Goal: Task Accomplishment & Management: Use online tool/utility

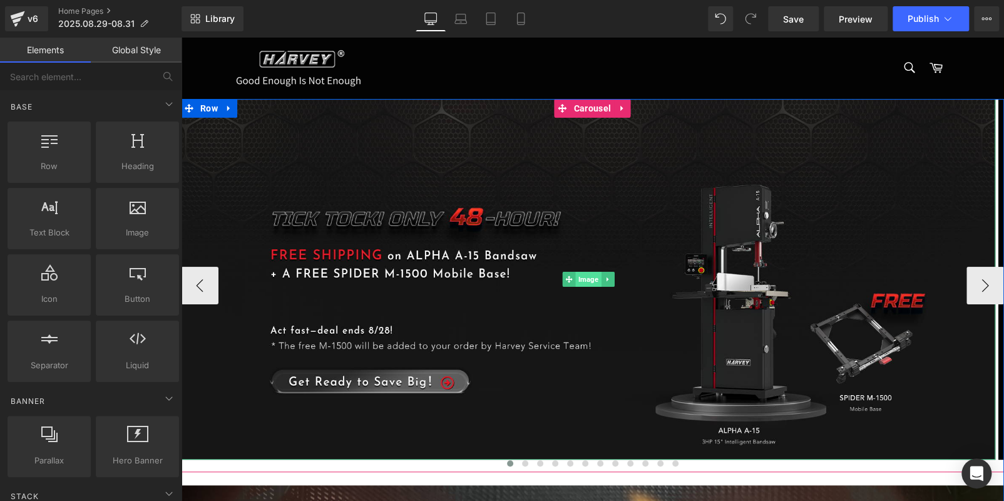
click at [580, 277] on span "Image" at bounding box center [588, 279] width 26 height 15
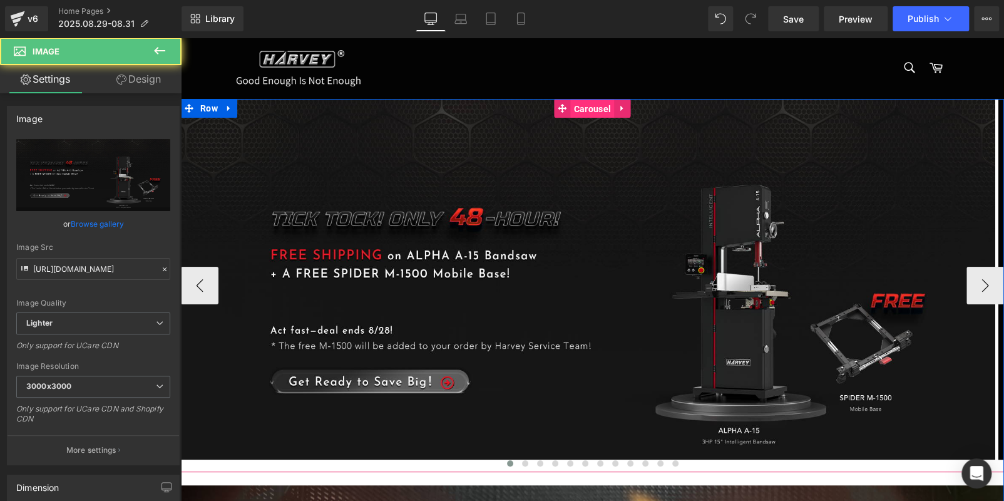
click at [581, 113] on span "Carousel" at bounding box center [592, 109] width 43 height 19
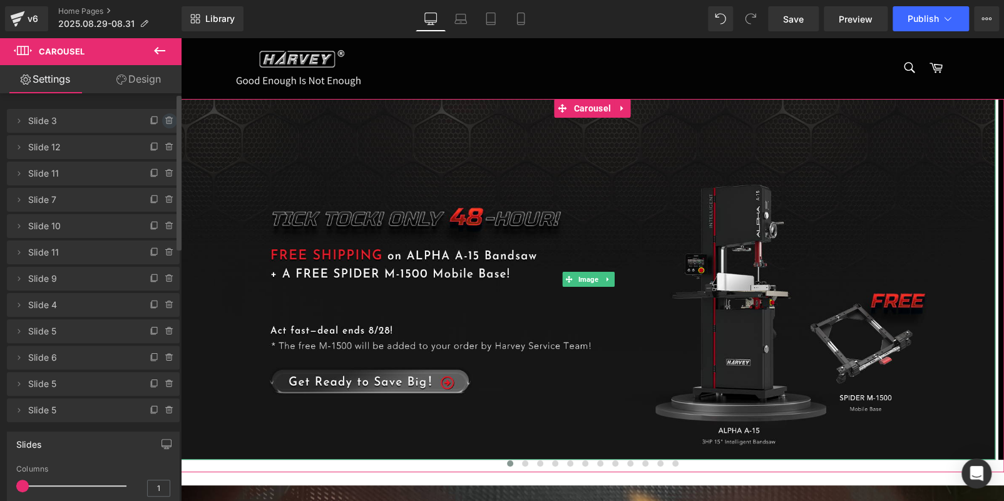
click at [167, 118] on icon at bounding box center [170, 121] width 10 height 10
click at [155, 122] on button "Delete" at bounding box center [155, 121] width 39 height 16
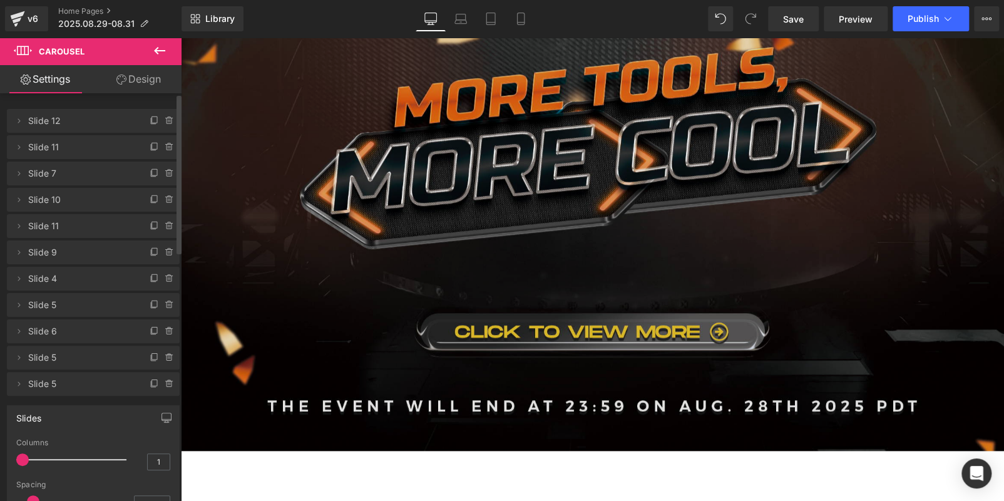
scroll to position [376, 0]
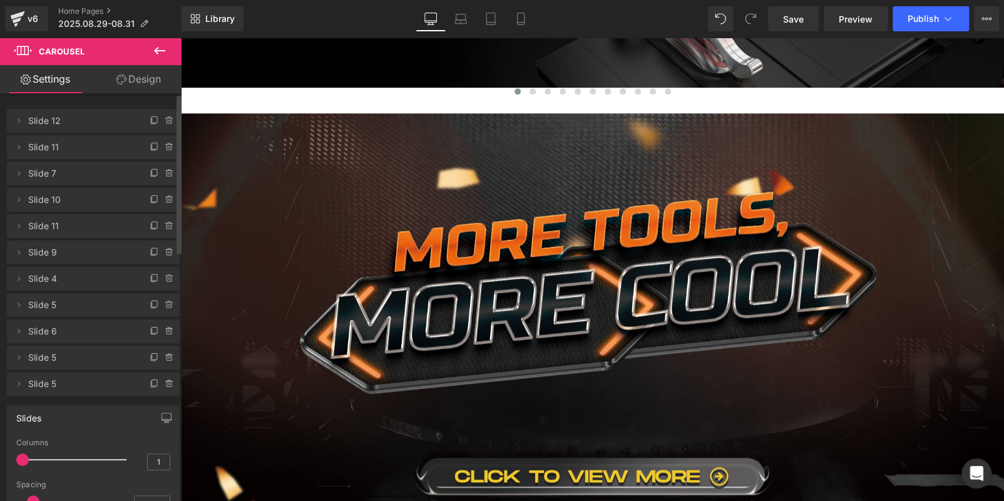
click at [735, 195] on img at bounding box center [592, 354] width 823 height 482
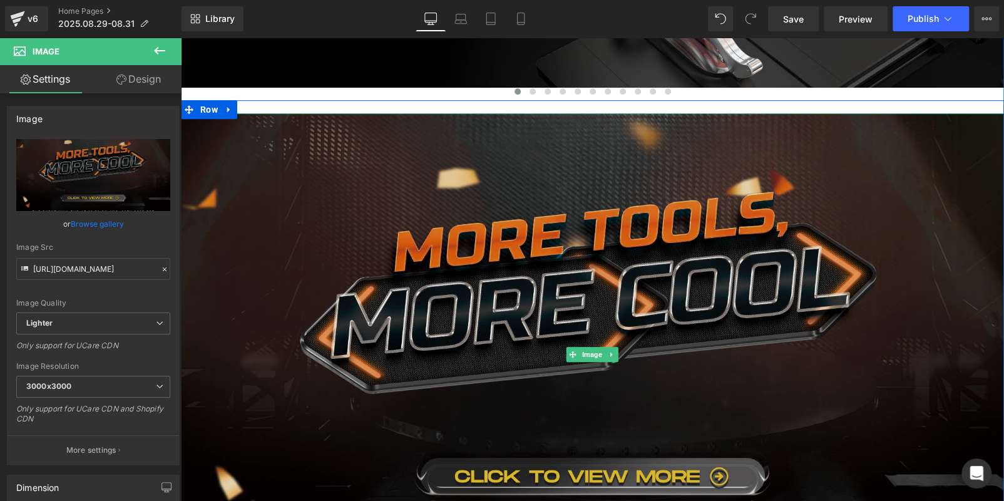
click at [508, 341] on img at bounding box center [592, 354] width 823 height 482
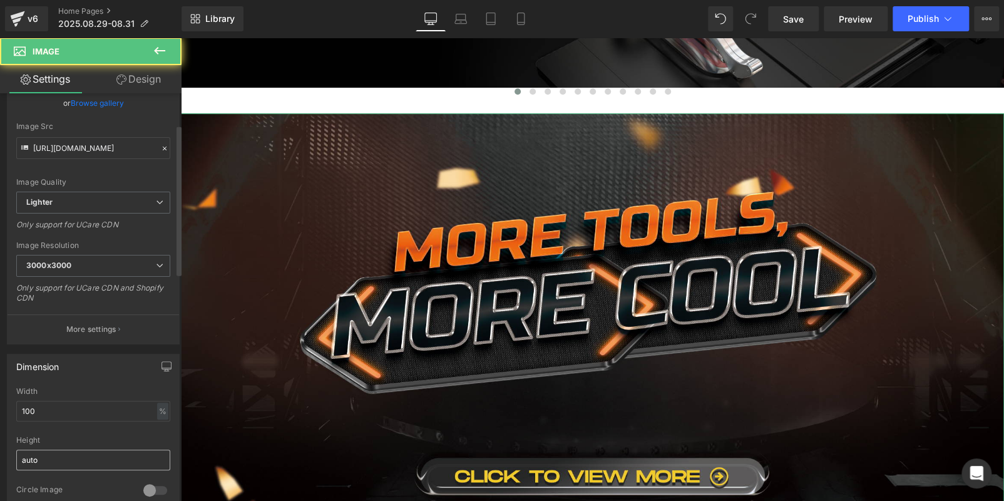
scroll to position [313, 0]
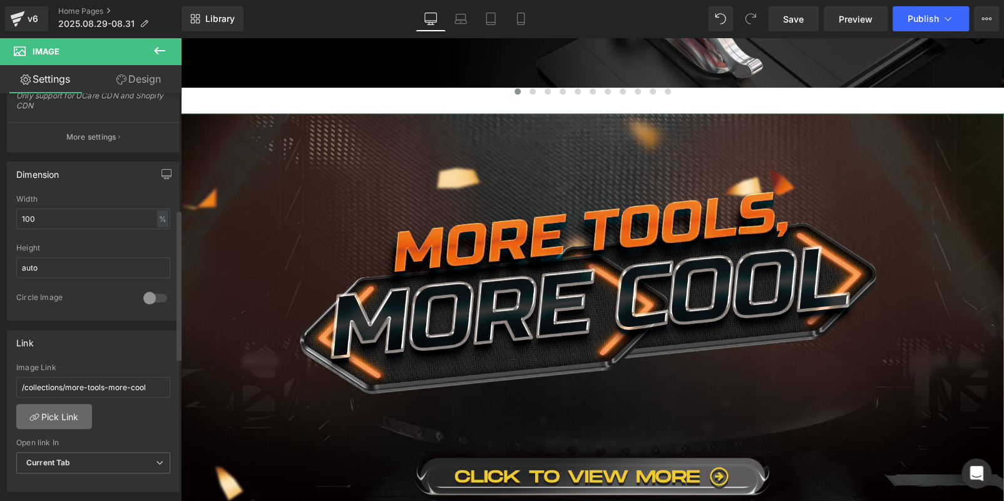
click at [44, 412] on link "Pick Link" at bounding box center [54, 416] width 76 height 25
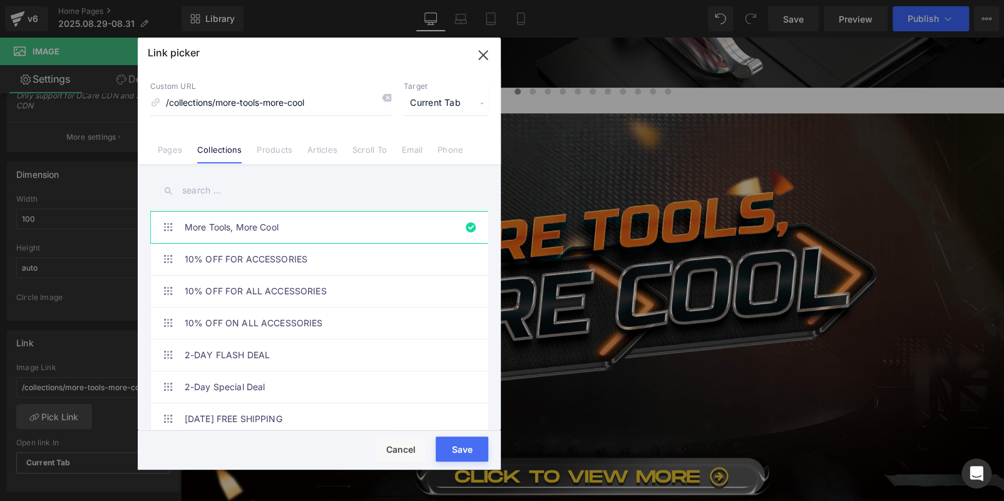
click at [250, 193] on input "text" at bounding box center [319, 190] width 338 height 28
paste input "Last Call for Summer Savings 2.活动日期"
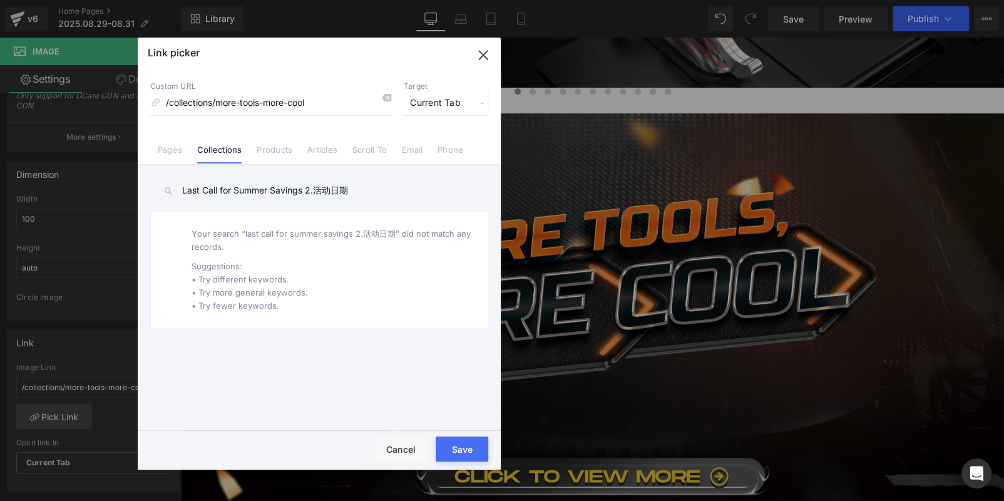
drag, startPoint x: 354, startPoint y: 190, endPoint x: 306, endPoint y: 187, distance: 48.3
click at [306, 187] on input "Last Call for Summer Savings 2.活动日期" at bounding box center [319, 190] width 338 height 28
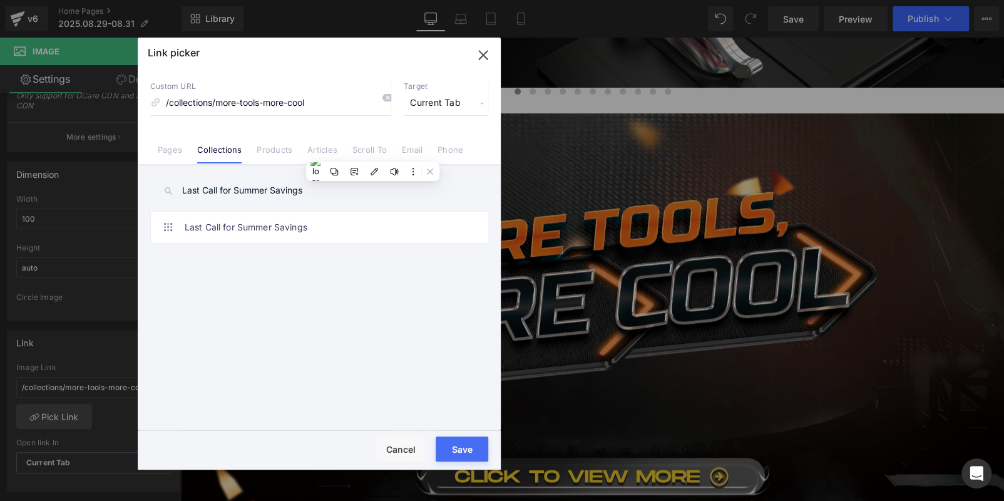
drag, startPoint x: 306, startPoint y: 193, endPoint x: 142, endPoint y: 190, distance: 164.0
click at [142, 190] on div "Last Call for Summer Savings More Tools, More Cool 10% OFF FOR ACCESSORIES 10% …" at bounding box center [319, 298] width 363 height 268
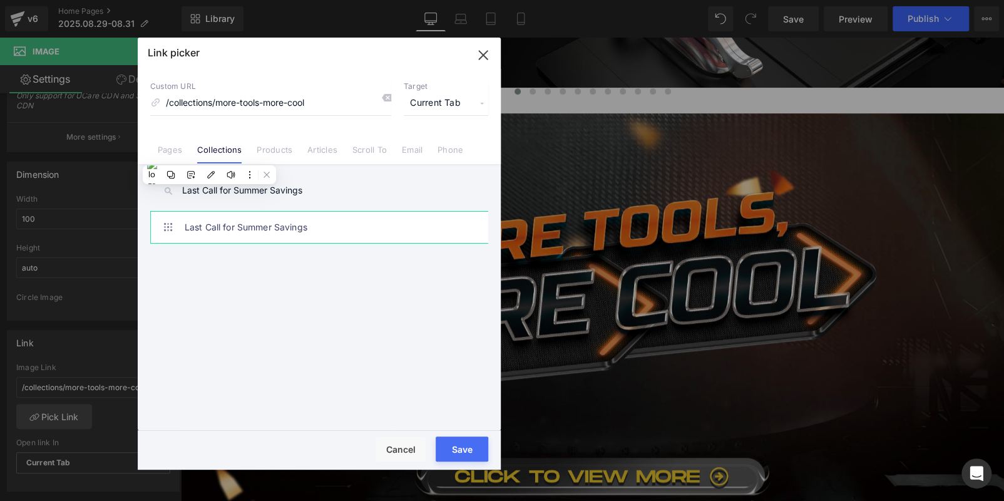
type input "Last Call for Summer Savings"
click at [262, 222] on link "Last Call for Summer Savings" at bounding box center [322, 227] width 275 height 31
type input "/collections/last-call-for-summer-savings"
drag, startPoint x: 473, startPoint y: 442, endPoint x: 319, endPoint y: 384, distance: 163.8
click at [473, 442] on button "Save" at bounding box center [462, 448] width 53 height 25
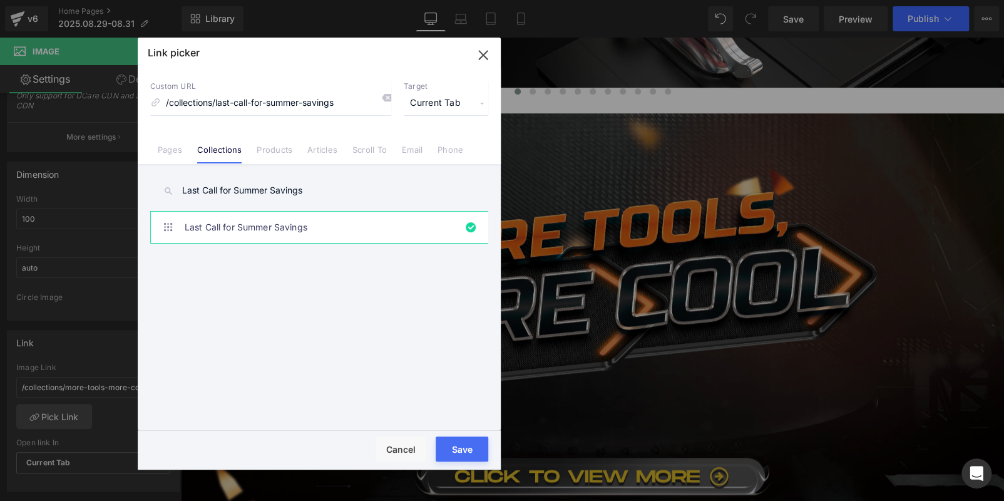
type input "/collections/last-call-for-summer-savings"
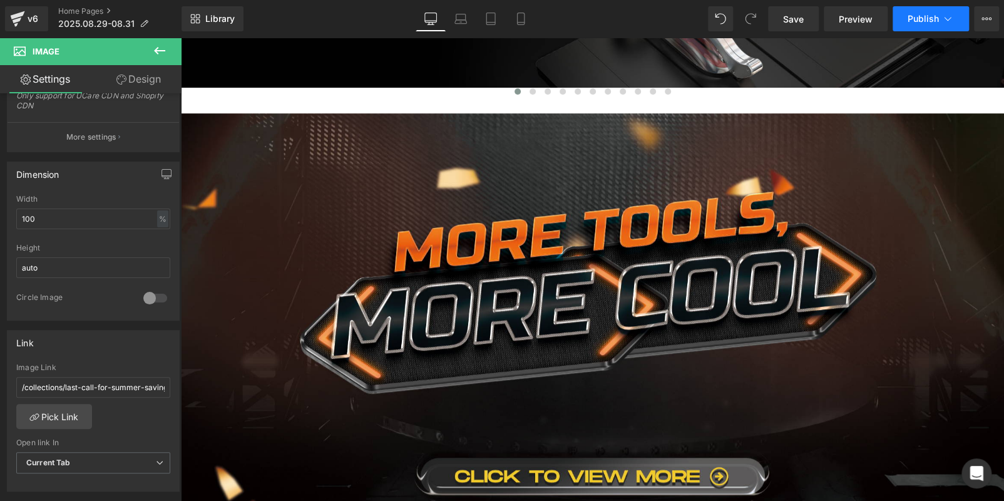
click at [933, 19] on span "Publish" at bounding box center [922, 19] width 31 height 10
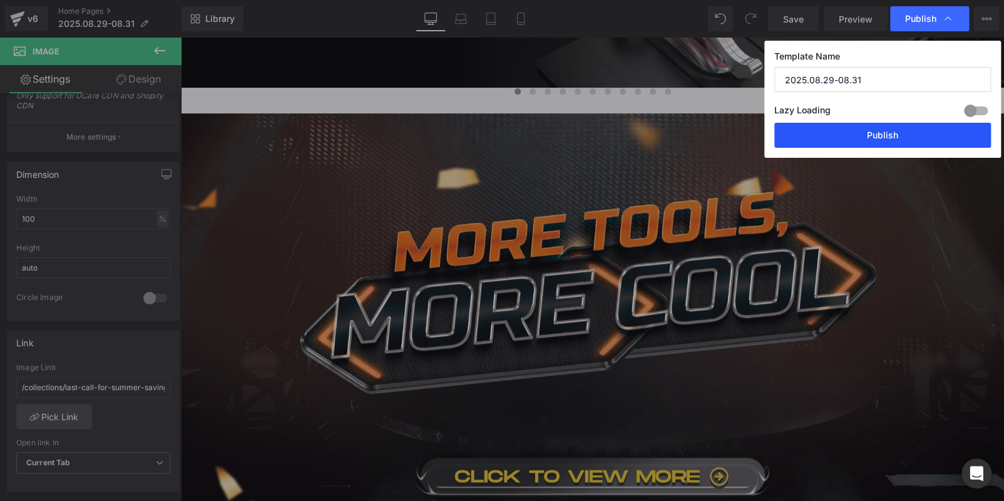
click at [912, 134] on button "Publish" at bounding box center [882, 135] width 217 height 25
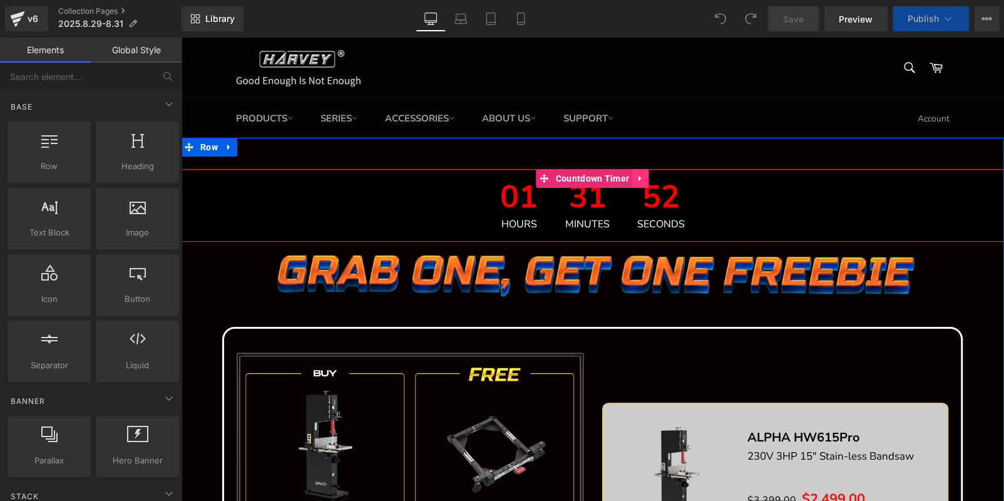
click at [638, 180] on icon at bounding box center [639, 178] width 3 height 6
click at [645, 181] on icon at bounding box center [648, 178] width 9 height 9
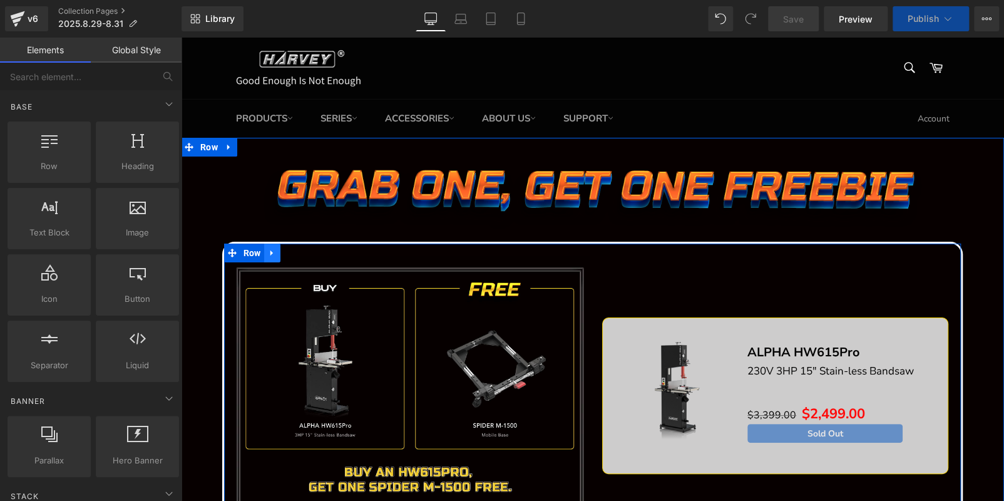
click at [275, 251] on link at bounding box center [272, 252] width 16 height 19
click at [300, 252] on icon at bounding box center [304, 252] width 9 height 9
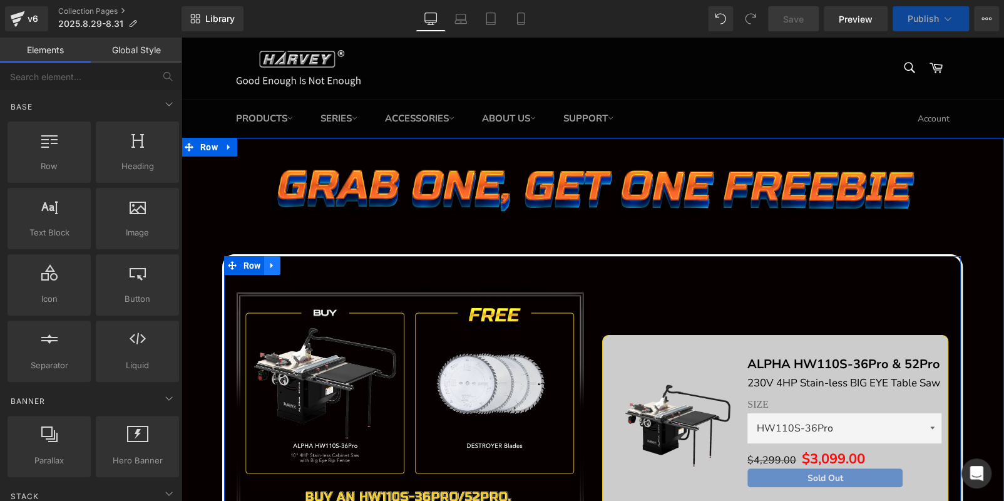
click at [270, 267] on icon at bounding box center [272, 265] width 9 height 9
click at [300, 266] on icon at bounding box center [304, 265] width 9 height 9
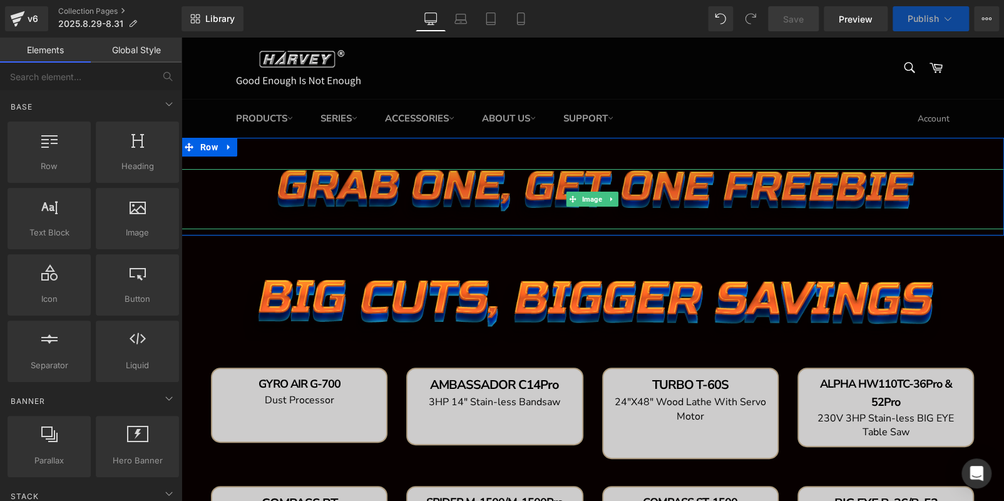
click at [489, 189] on img at bounding box center [592, 199] width 658 height 61
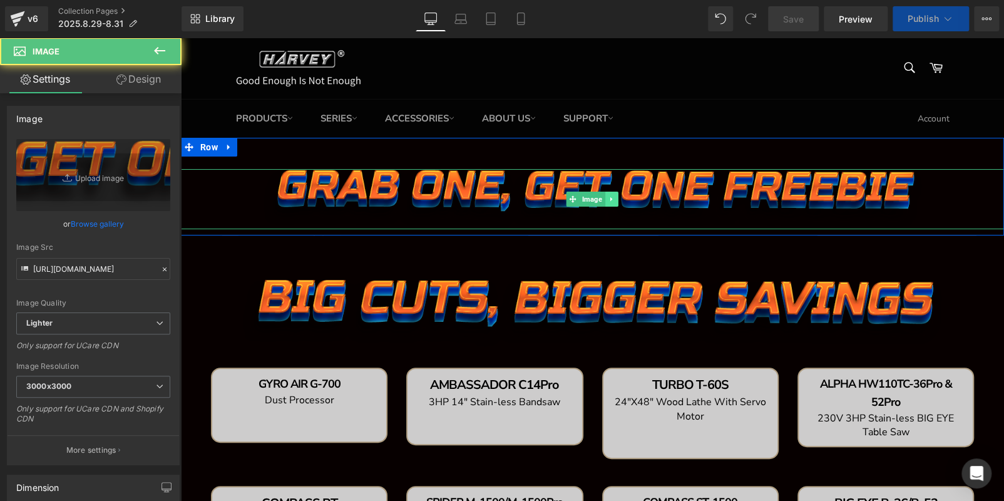
click at [608, 197] on icon at bounding box center [611, 199] width 7 height 8
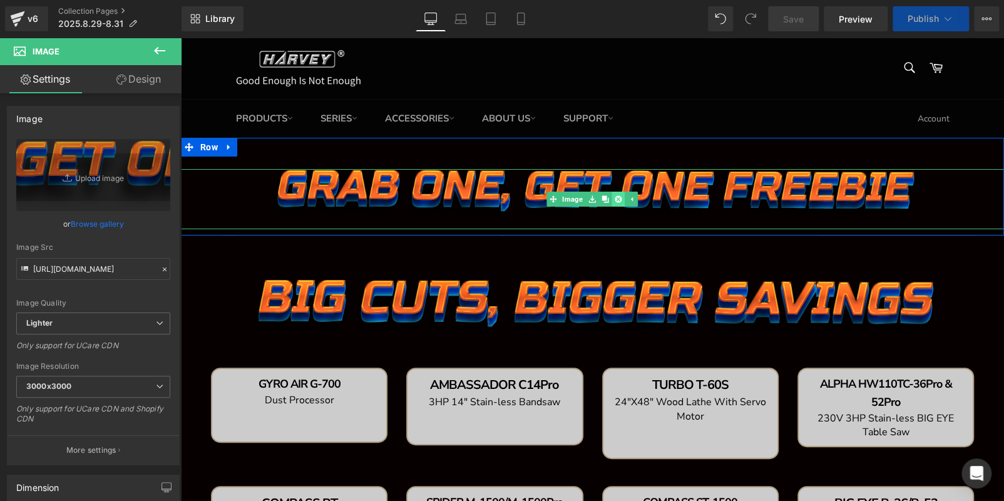
click at [615, 197] on icon at bounding box center [618, 198] width 7 height 7
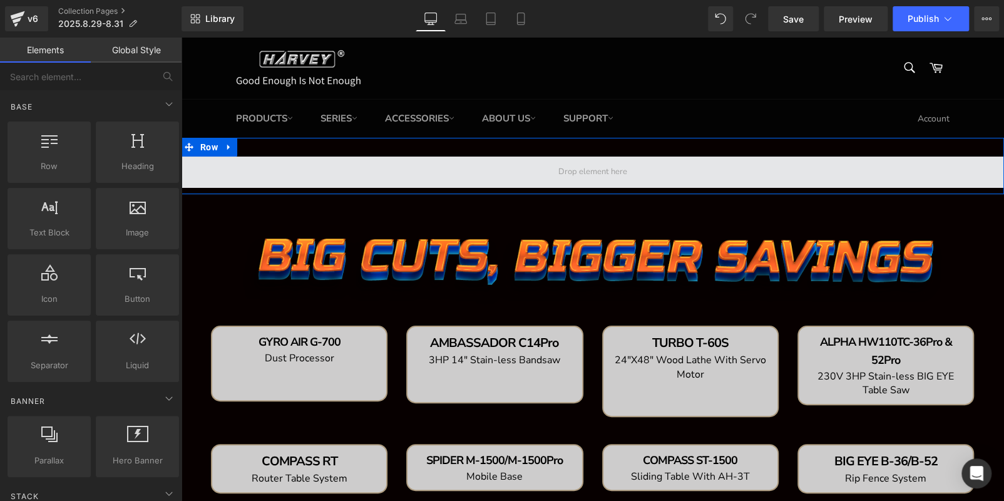
click at [421, 174] on span at bounding box center [592, 171] width 823 height 31
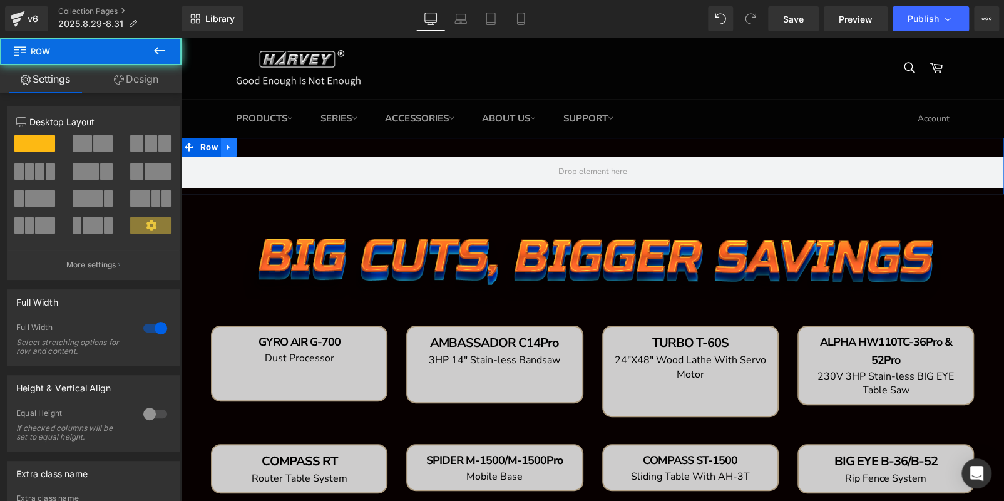
click at [235, 146] on link at bounding box center [229, 147] width 16 height 19
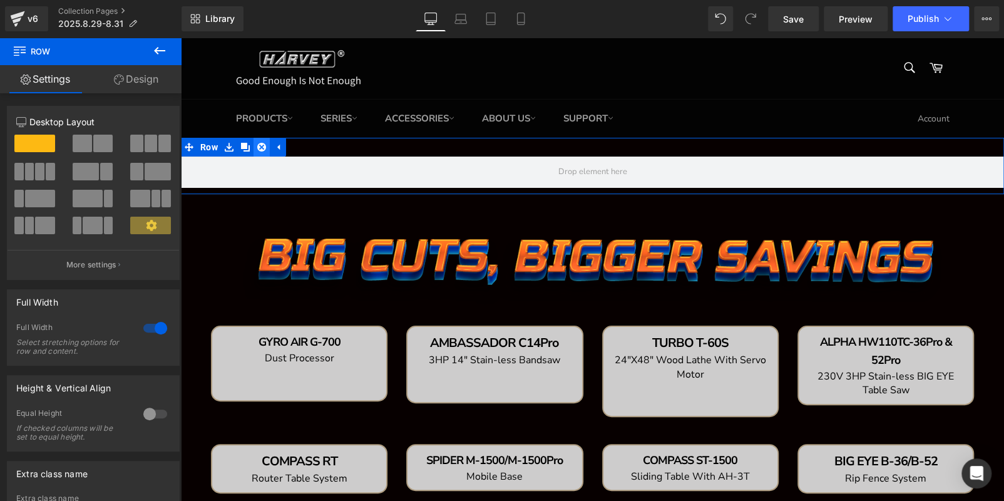
click at [264, 146] on icon at bounding box center [261, 147] width 9 height 9
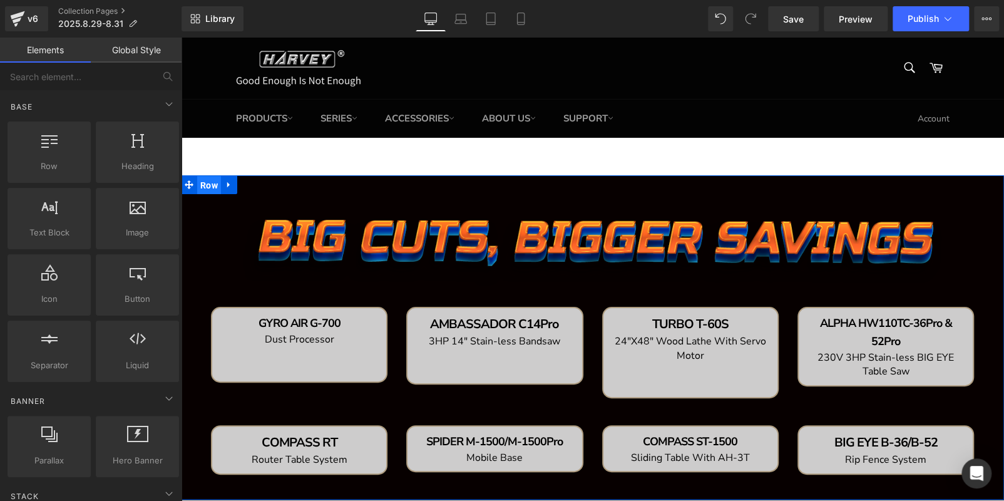
click at [203, 183] on span "Row" at bounding box center [209, 185] width 24 height 19
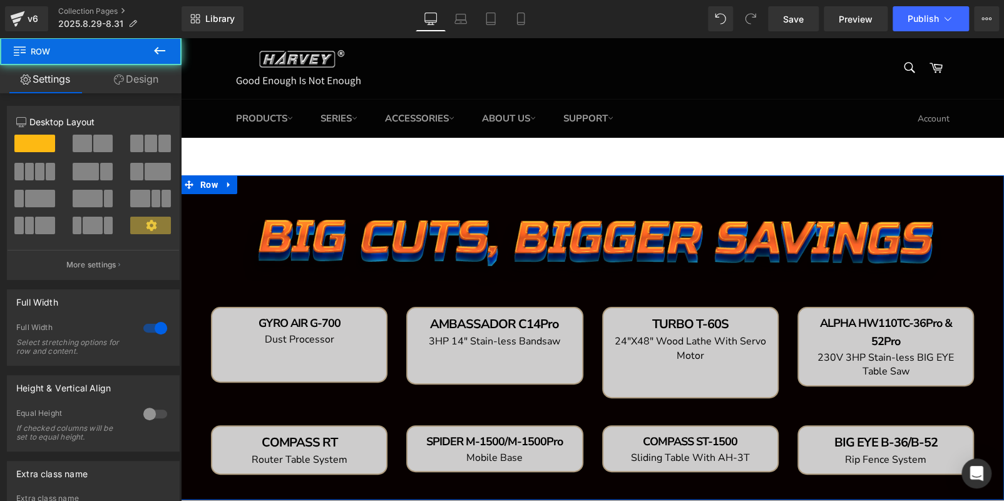
click at [133, 78] on link "Design" at bounding box center [136, 79] width 91 height 28
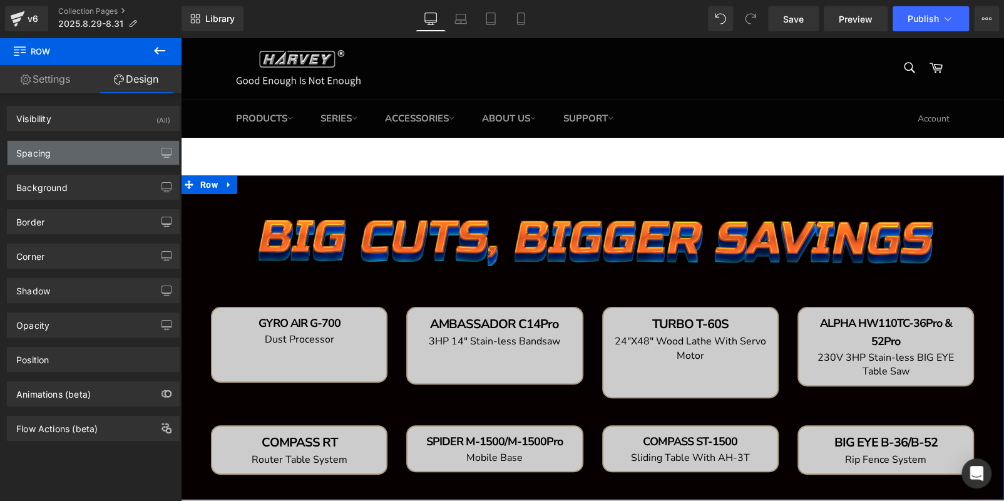
click at [86, 152] on div "Spacing" at bounding box center [93, 153] width 171 height 24
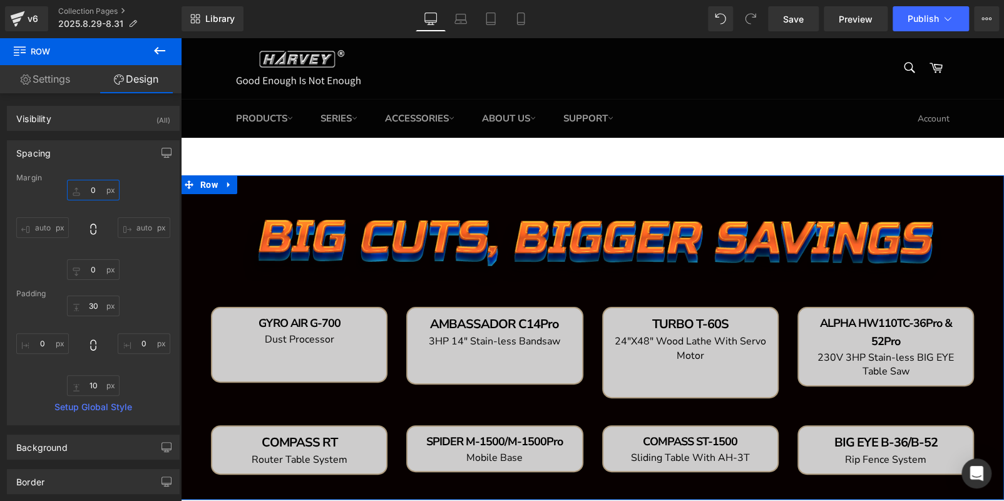
click at [98, 185] on input "0" at bounding box center [93, 190] width 53 height 21
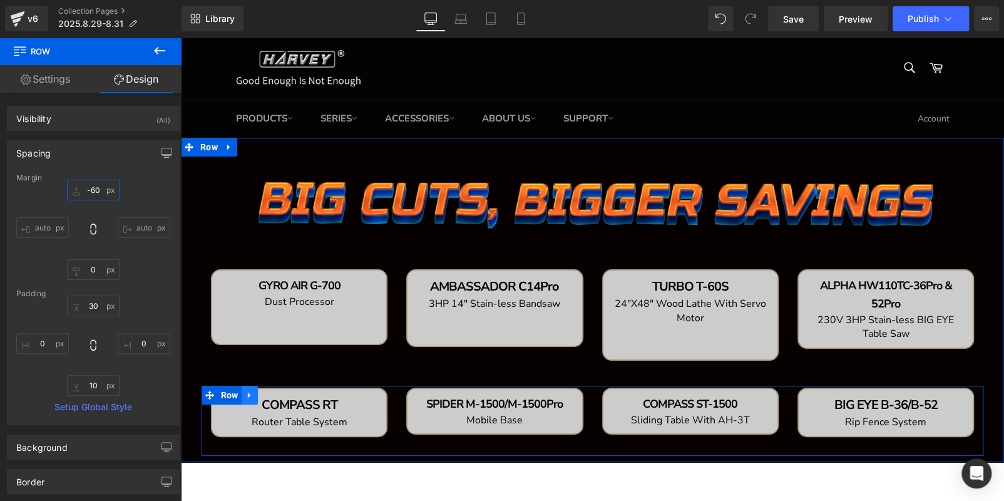
type input "-60"
click at [248, 392] on icon at bounding box center [249, 395] width 9 height 9
click at [262, 394] on icon at bounding box center [266, 395] width 9 height 9
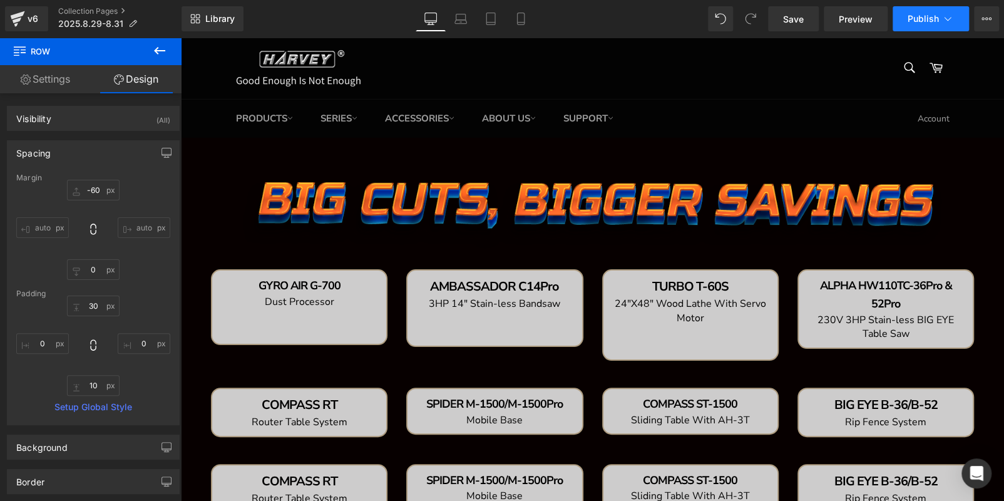
click at [919, 21] on span "Publish" at bounding box center [922, 19] width 31 height 10
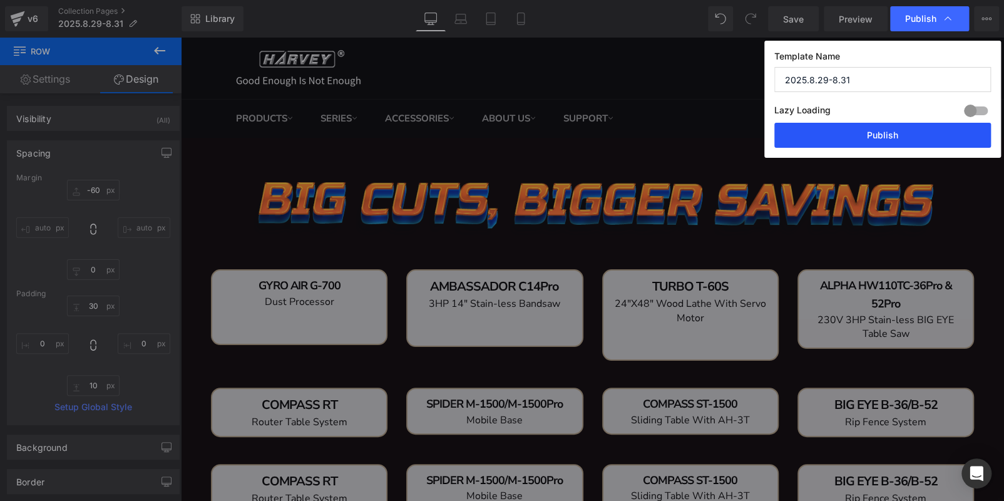
click at [886, 135] on button "Publish" at bounding box center [882, 135] width 217 height 25
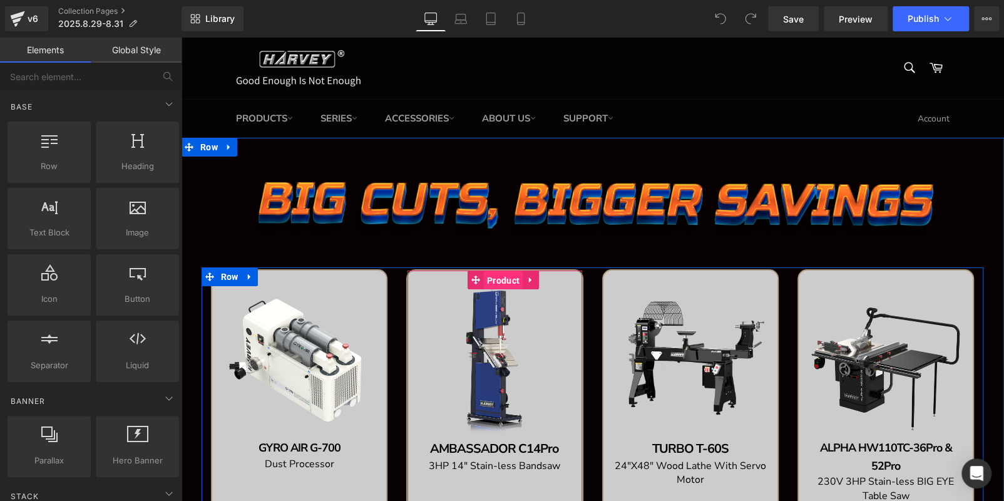
click at [487, 274] on span "Product" at bounding box center [503, 280] width 39 height 19
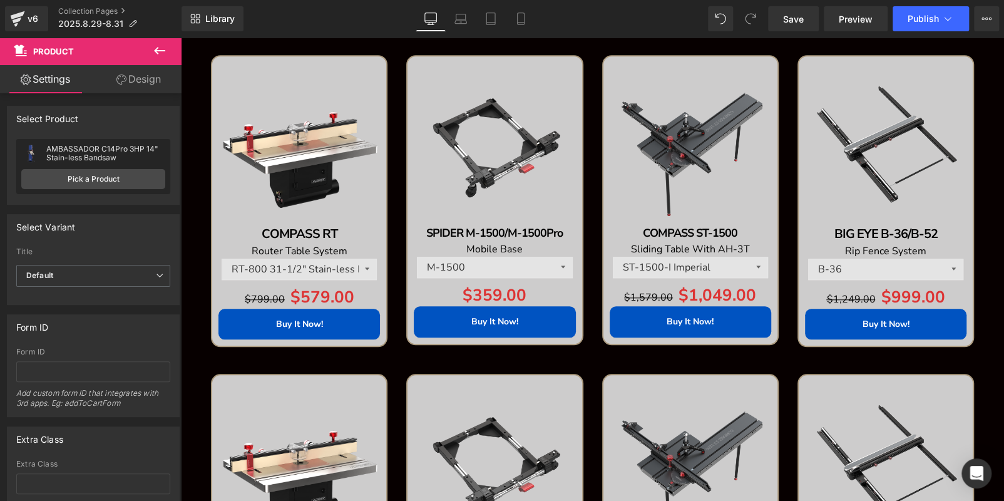
scroll to position [563, 0]
click at [516, 105] on img at bounding box center [494, 143] width 161 height 161
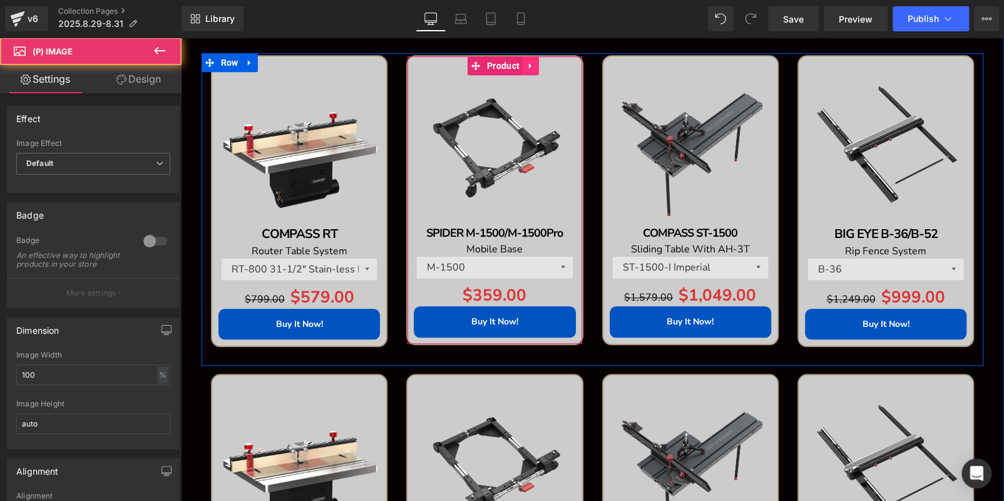
click at [529, 66] on icon at bounding box center [530, 66] width 3 height 6
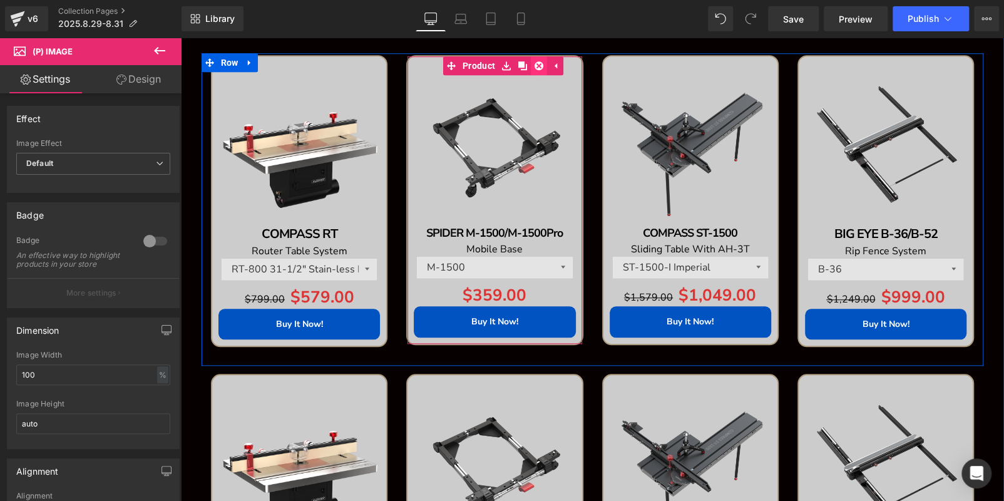
click at [534, 65] on icon at bounding box center [538, 65] width 9 height 9
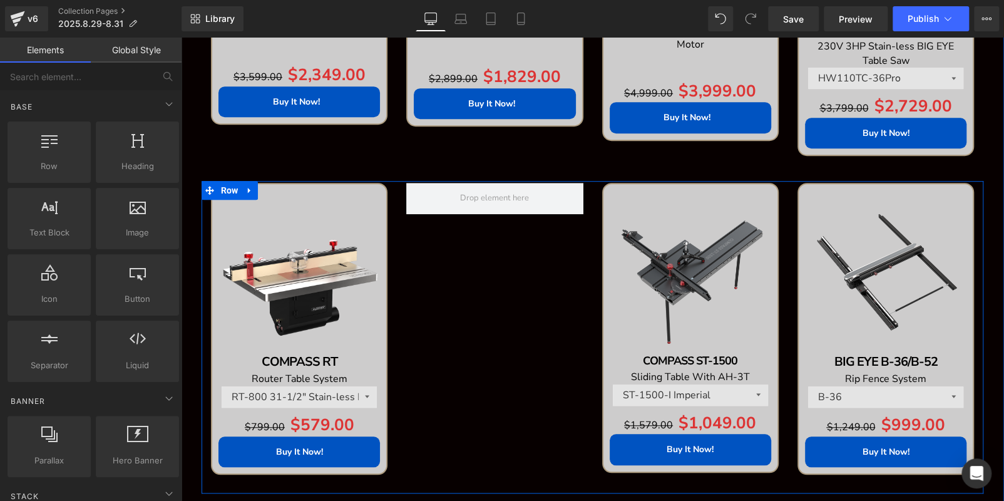
scroll to position [187, 0]
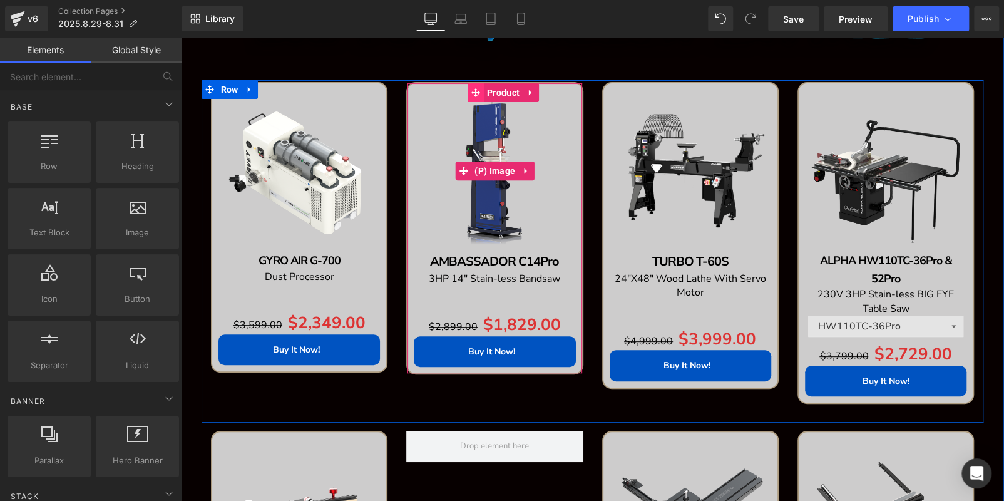
drag, startPoint x: 468, startPoint y: 120, endPoint x: 469, endPoint y: 101, distance: 18.8
click at [468, 119] on img at bounding box center [494, 169] width 161 height 161
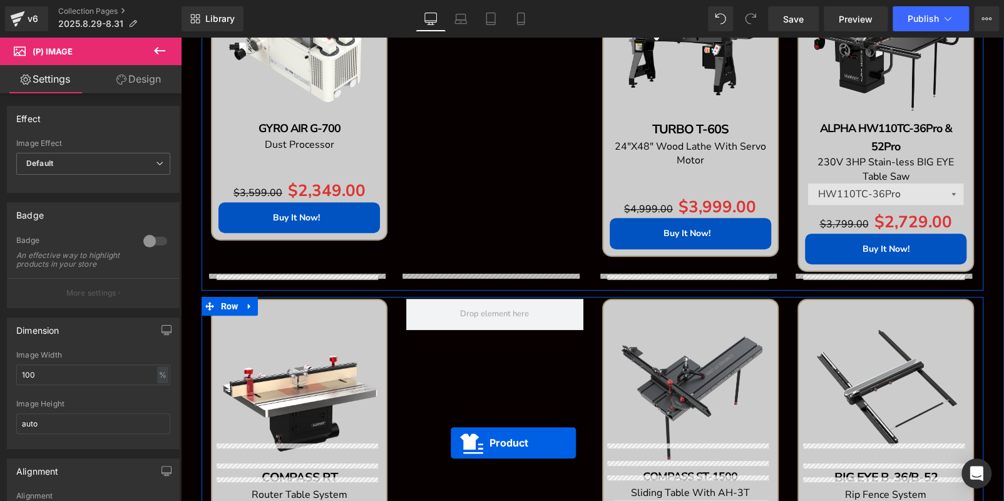
scroll to position [344, 0]
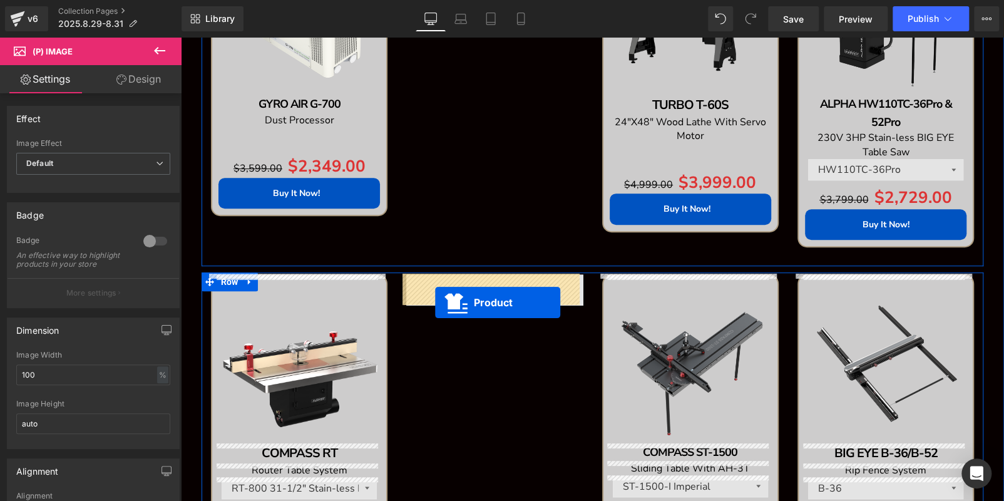
drag, startPoint x: 491, startPoint y: 265, endPoint x: 434, endPoint y: 300, distance: 66.0
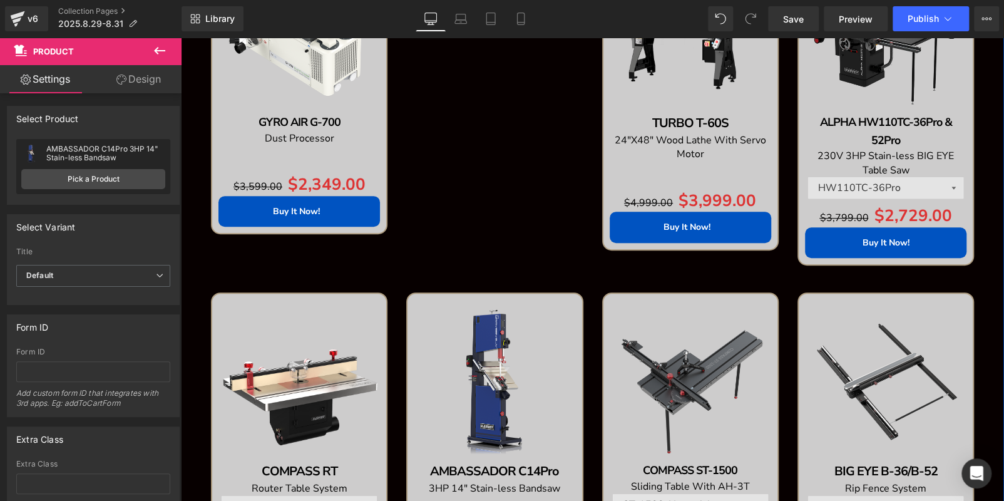
scroll to position [469, 0]
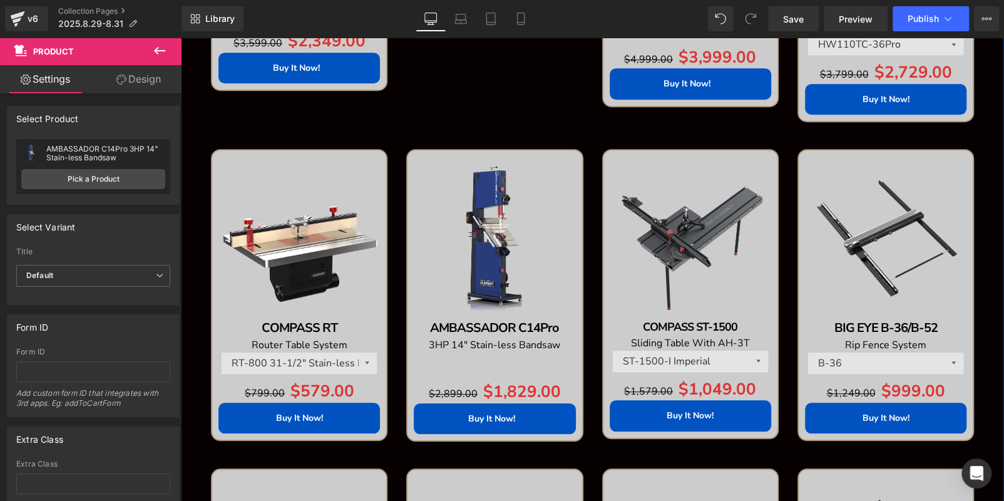
click at [529, 166] on div "Sale Off (P) Image AMBASSADOR C14Pro Text Block 3HP 14" Stain-less Bandsaw Text…" at bounding box center [494, 295] width 176 height 292
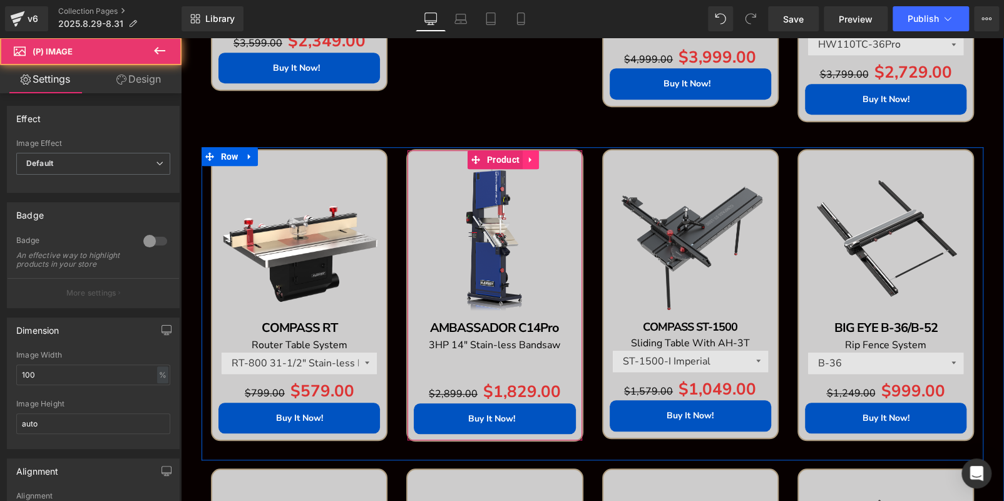
click at [526, 156] on icon at bounding box center [530, 159] width 9 height 9
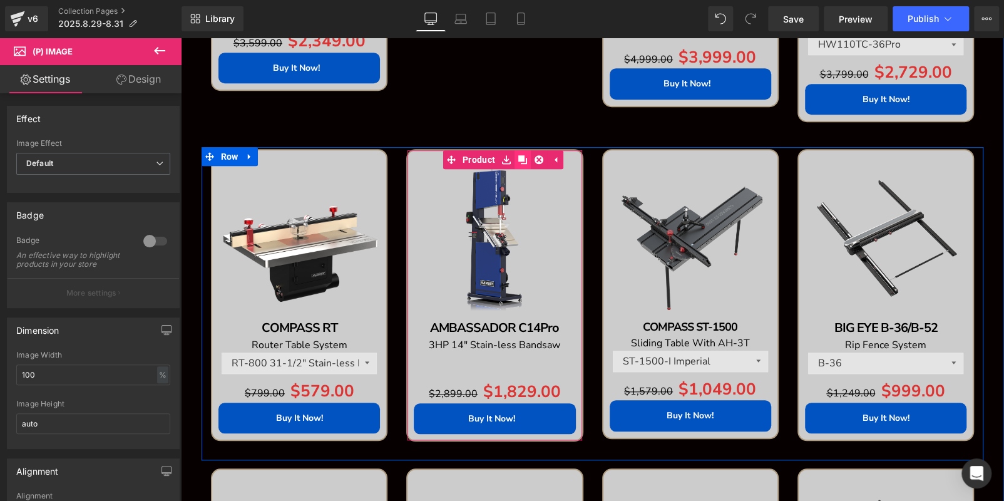
click at [524, 156] on link at bounding box center [522, 159] width 16 height 19
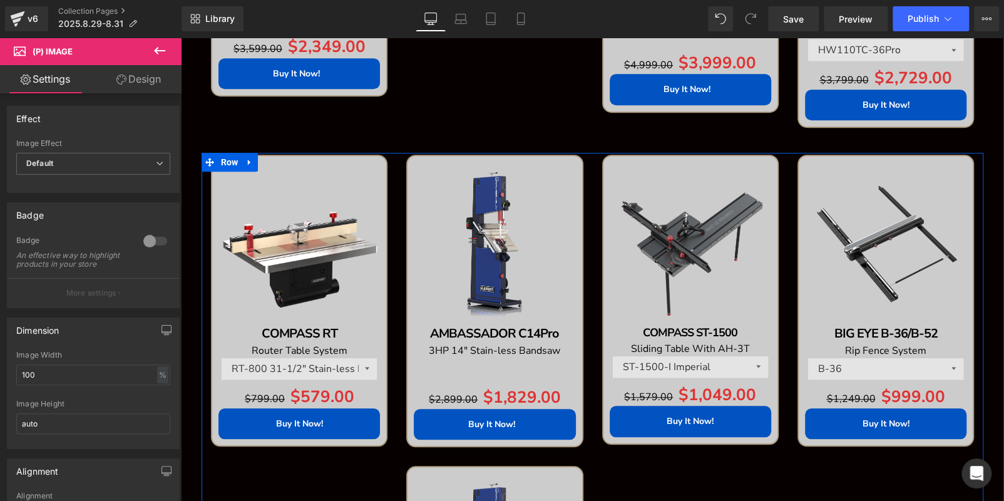
scroll to position [276, 0]
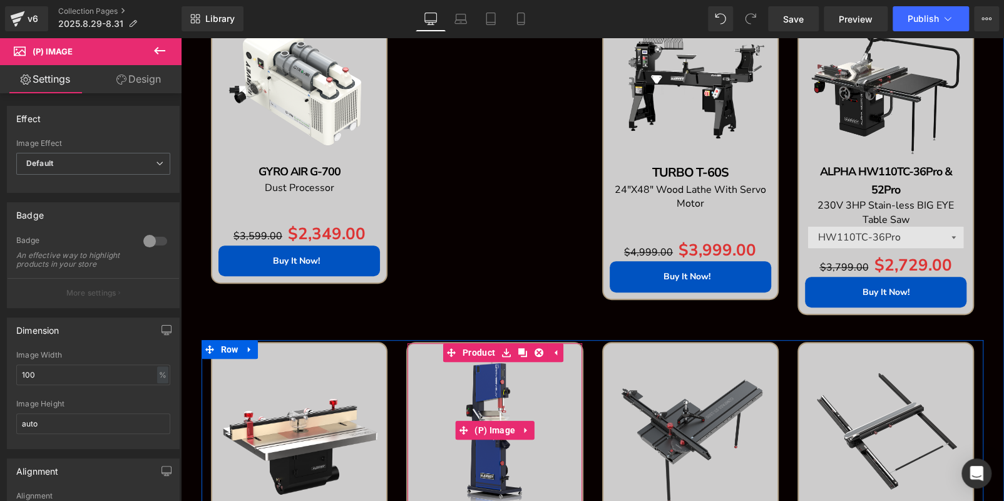
click at [452, 383] on img at bounding box center [494, 429] width 161 height 161
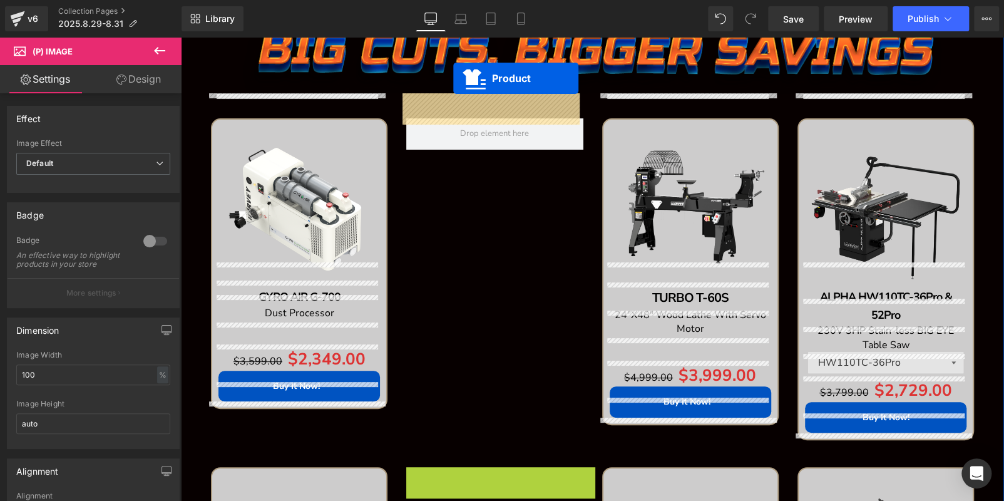
scroll to position [138, 0]
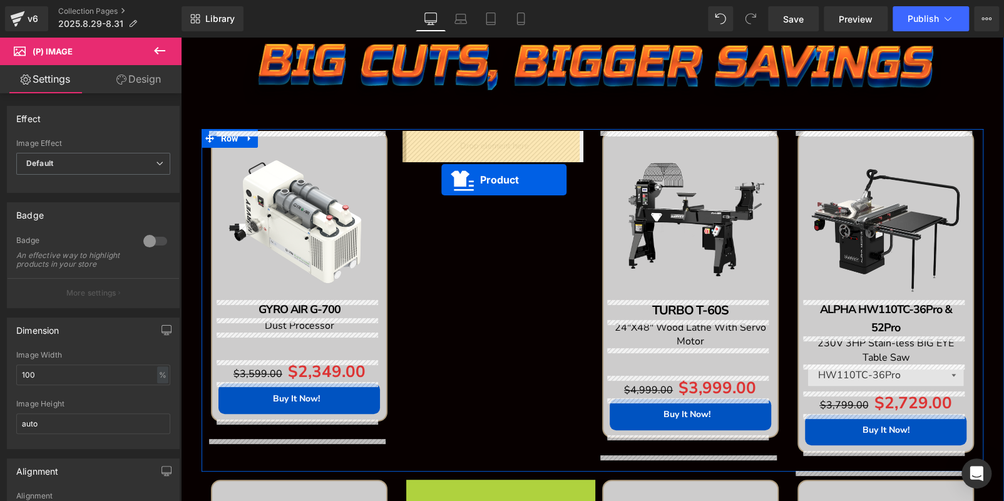
drag, startPoint x: 449, startPoint y: 352, endPoint x: 441, endPoint y: 179, distance: 173.5
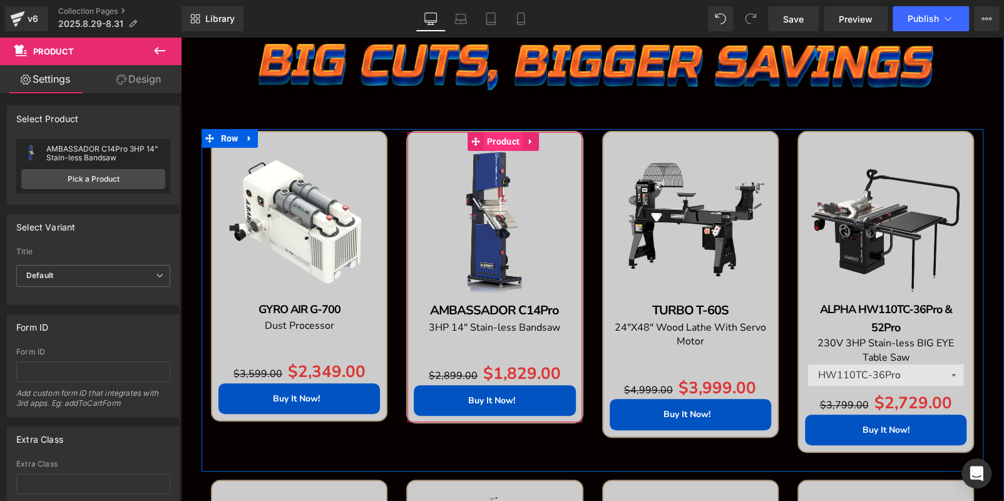
click at [492, 141] on span "Product" at bounding box center [503, 141] width 39 height 19
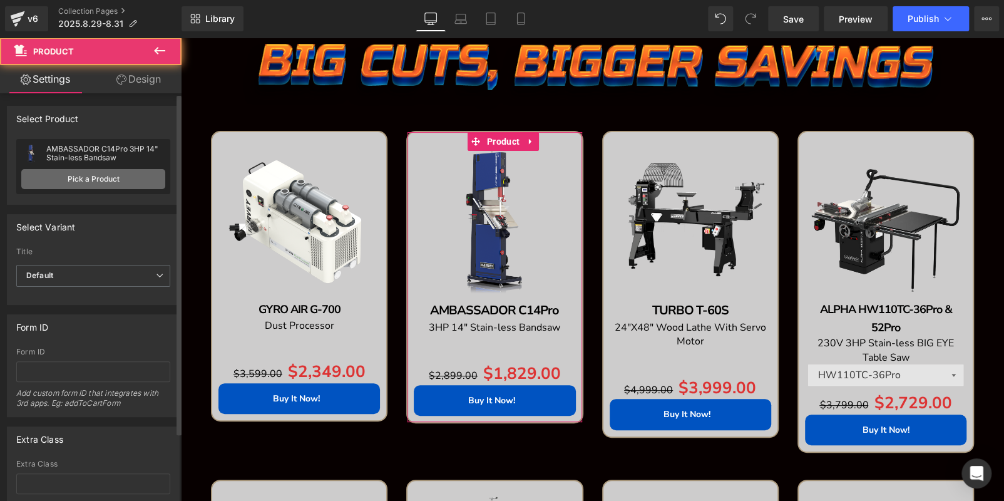
click at [134, 177] on link "Pick a Product" at bounding box center [93, 179] width 144 height 20
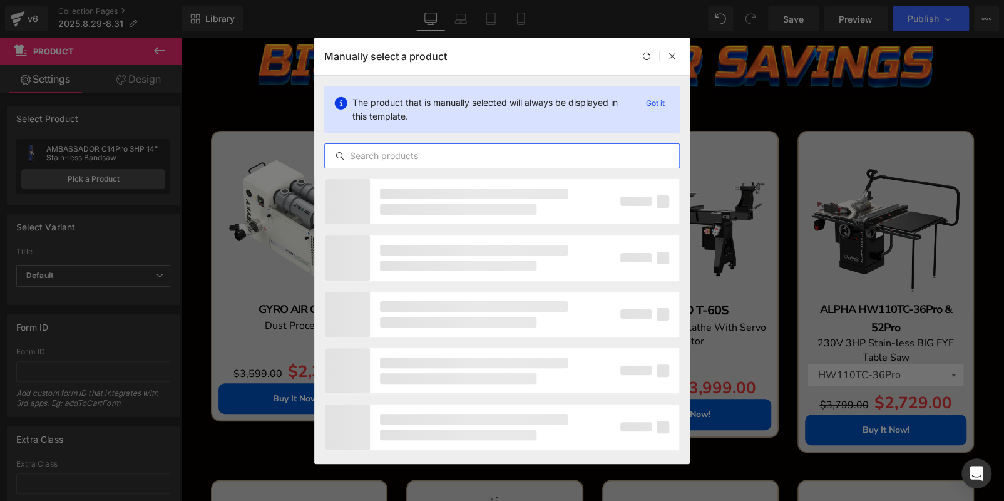
click at [413, 156] on input "text" at bounding box center [502, 155] width 354 height 15
paste input "ALPHA HW615Pro"
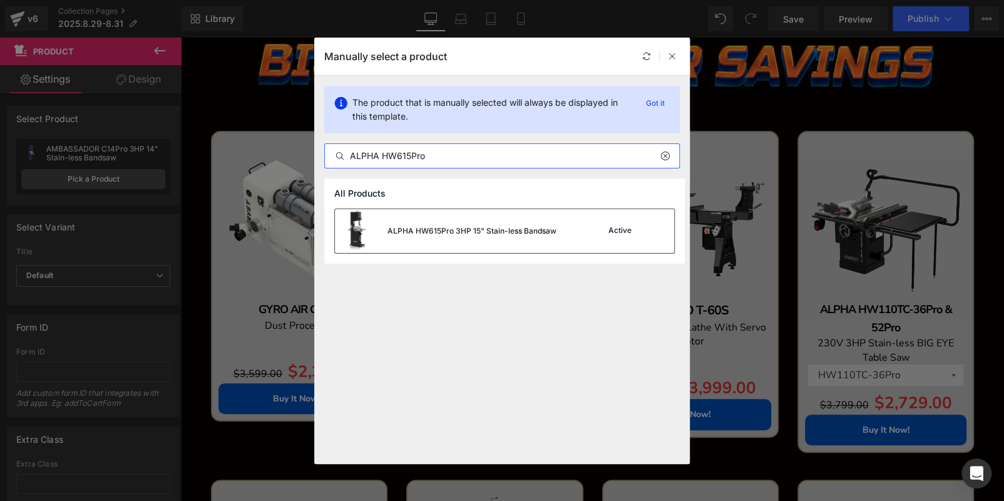
type input "ALPHA HW615Pro"
drag, startPoint x: 464, startPoint y: 226, endPoint x: 349, endPoint y: 263, distance: 120.5
click at [464, 226] on div "ALPHA HW615Pro 3HP 15" Stain-less Bandsaw" at bounding box center [471, 230] width 169 height 11
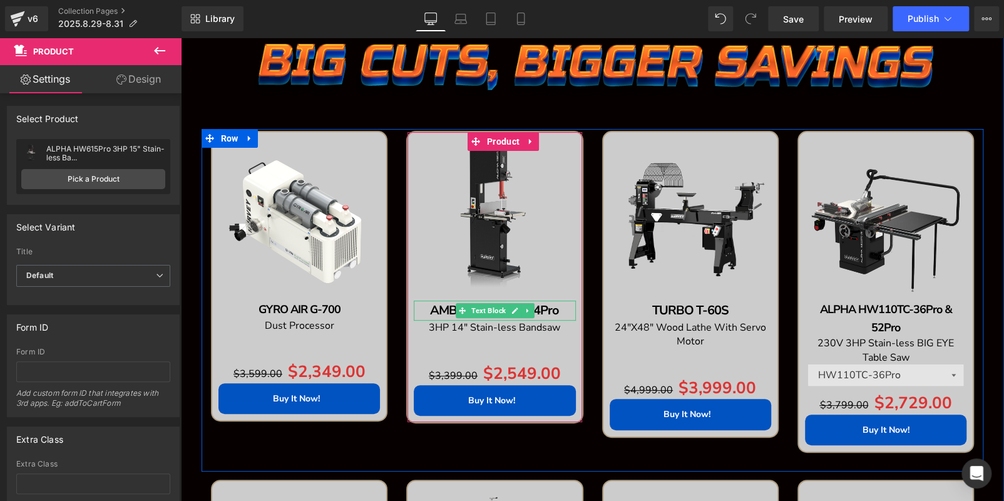
click at [557, 309] on p "AMBASSADOR C14Pro" at bounding box center [494, 310] width 161 height 20
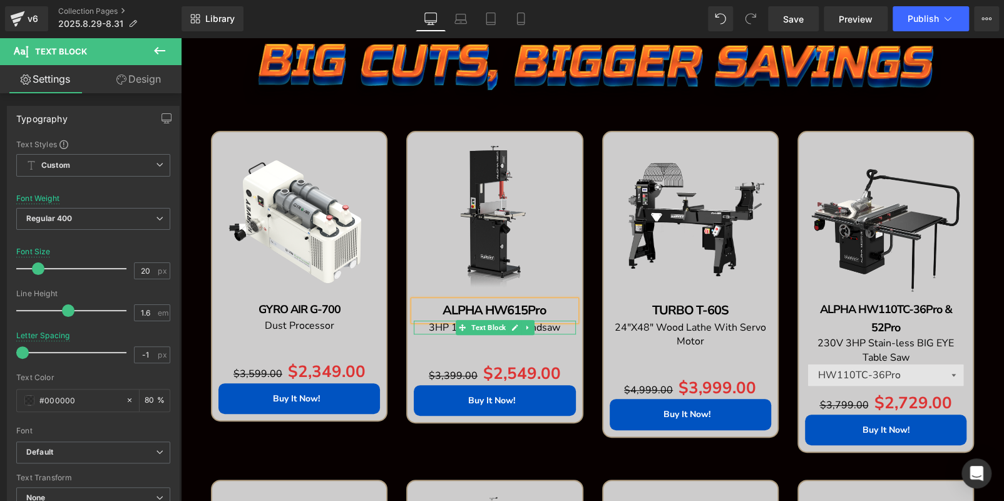
click at [563, 327] on p "3HP 14" Stain-less Bandsaw" at bounding box center [494, 327] width 161 height 14
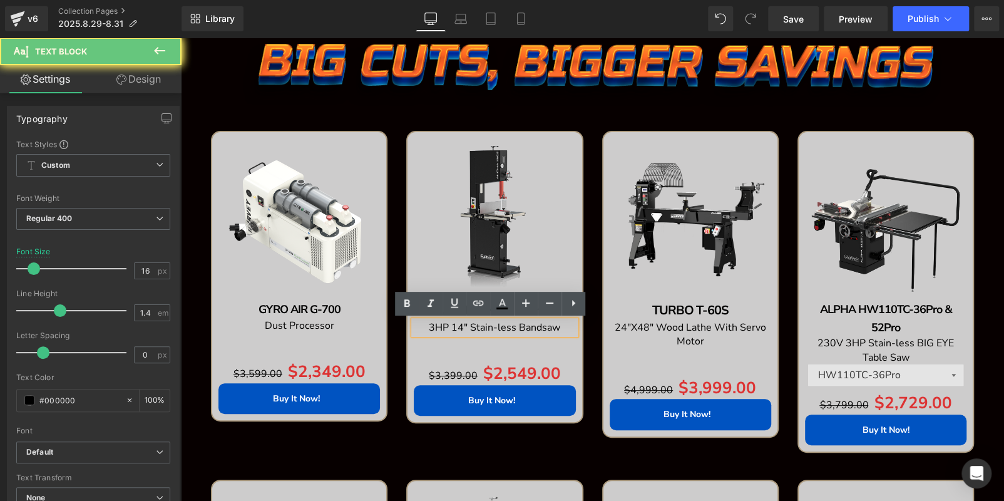
click at [563, 327] on p "3HP 14" Stain-less Bandsaw" at bounding box center [494, 327] width 161 height 14
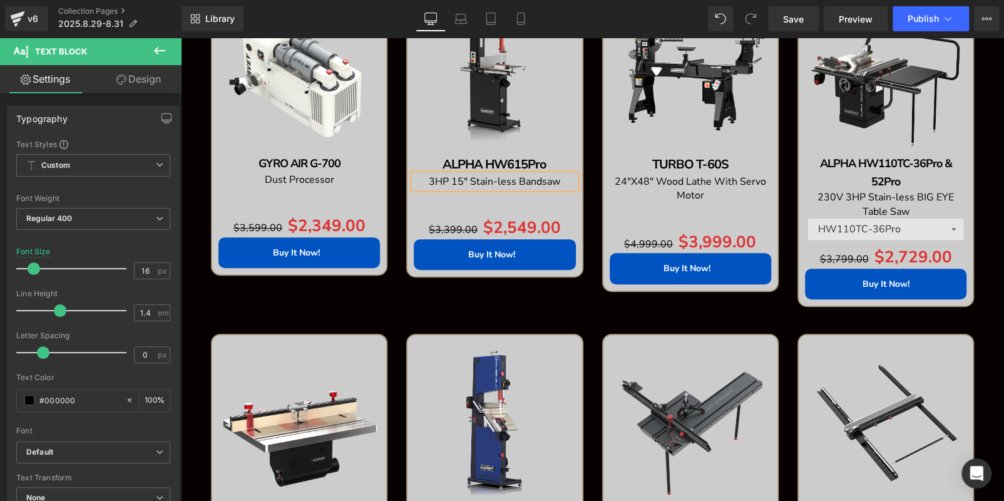
scroll to position [325, 0]
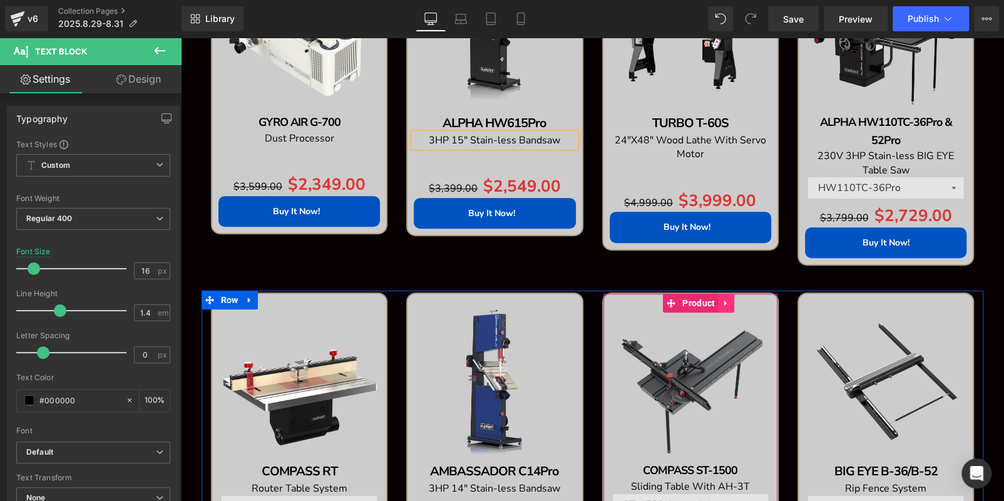
click at [722, 306] on icon at bounding box center [726, 303] width 9 height 9
click at [734, 306] on icon at bounding box center [734, 303] width 9 height 9
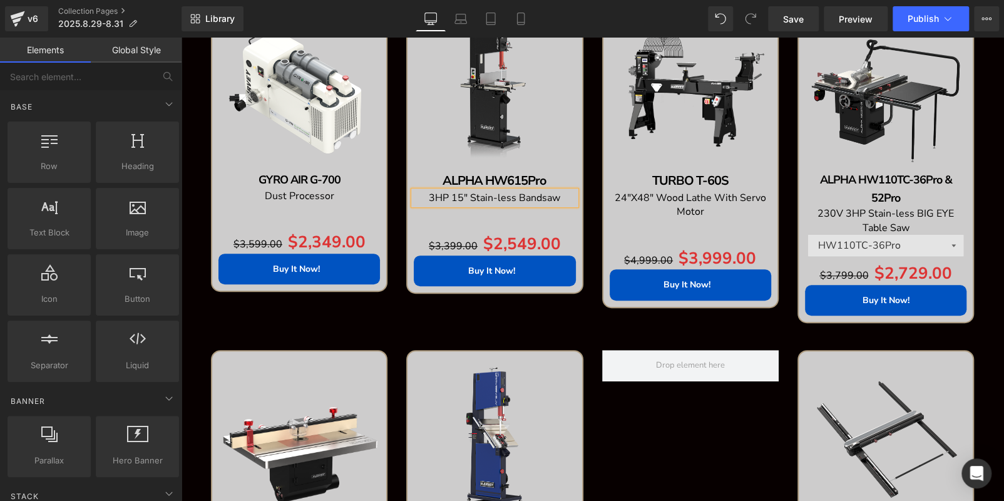
scroll to position [201, 0]
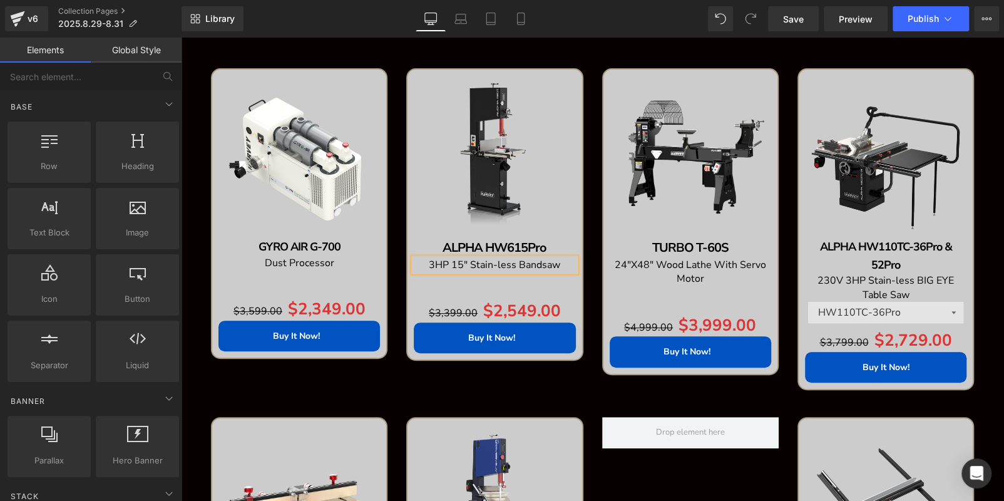
click at [671, 112] on img at bounding box center [690, 156] width 161 height 161
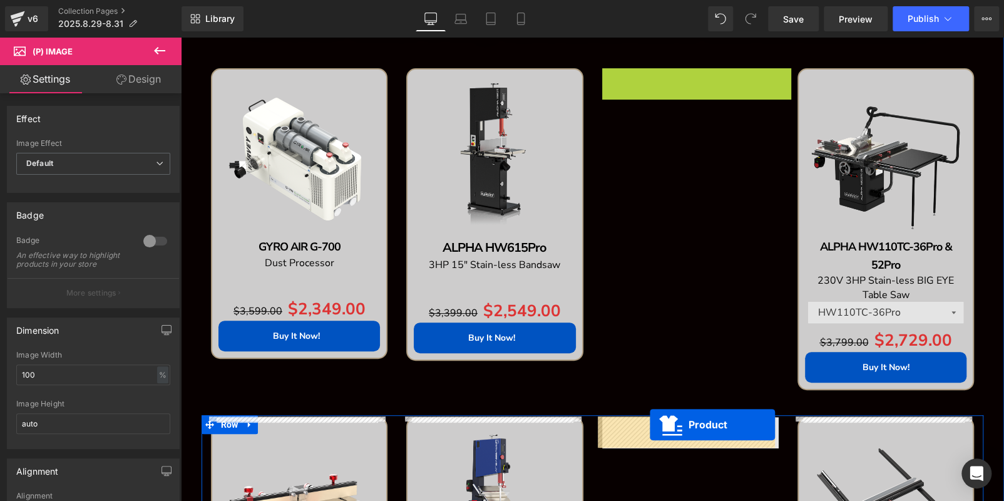
drag, startPoint x: 662, startPoint y: 81, endPoint x: 650, endPoint y: 424, distance: 343.8
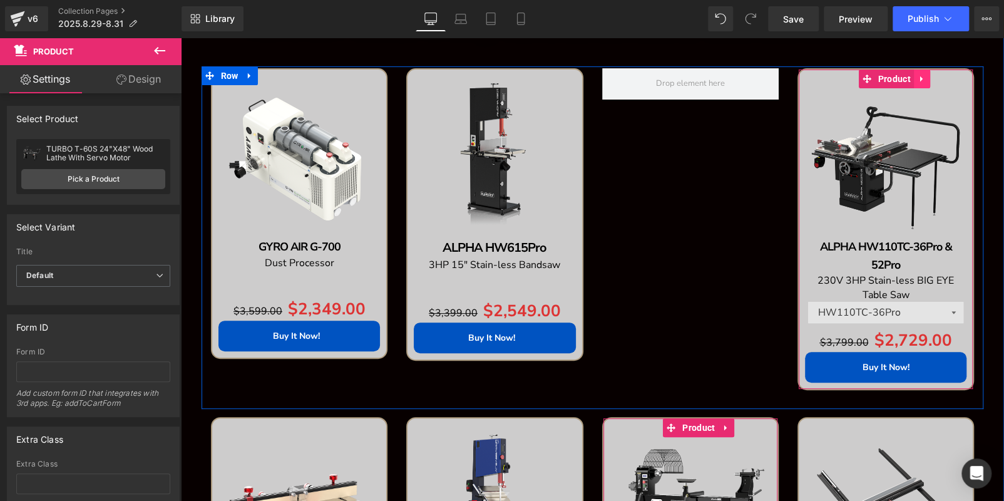
click at [918, 77] on icon at bounding box center [921, 78] width 9 height 9
click at [910, 77] on icon at bounding box center [913, 78] width 9 height 9
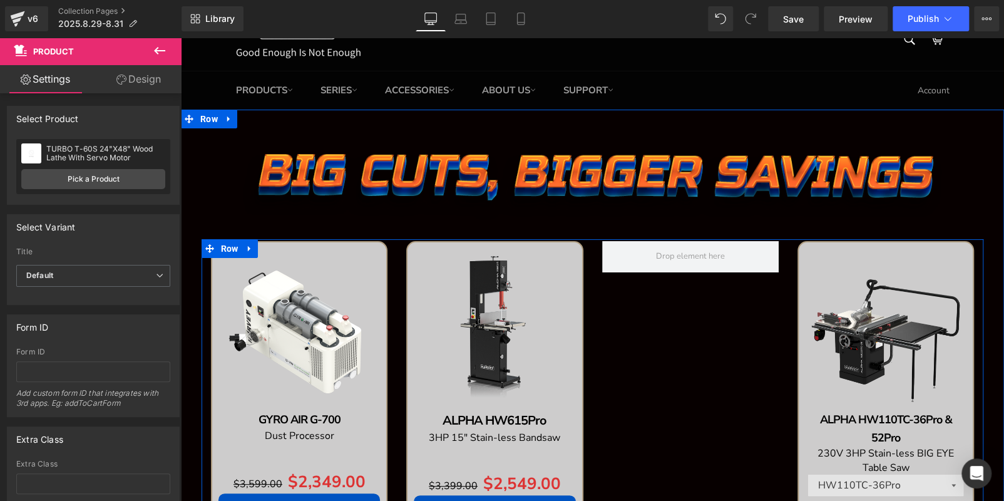
scroll to position [0, 0]
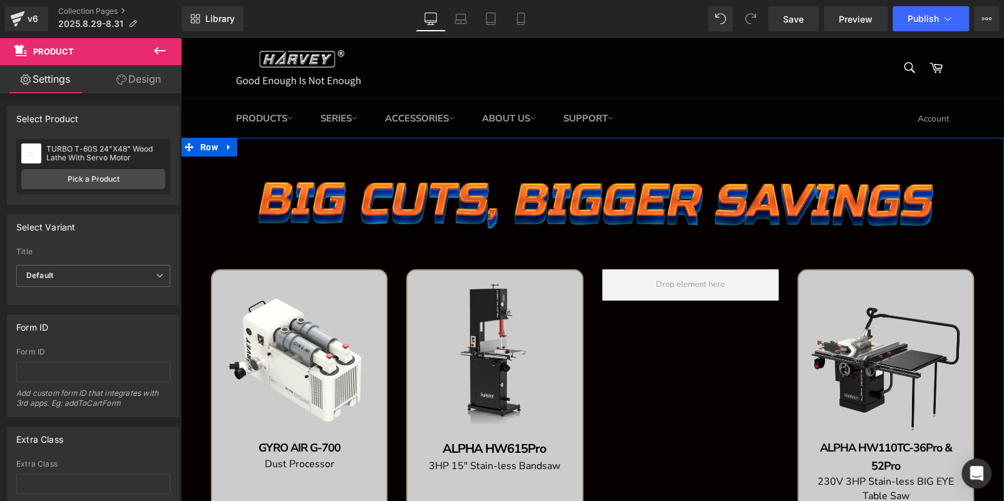
click at [839, 321] on img at bounding box center [885, 357] width 161 height 161
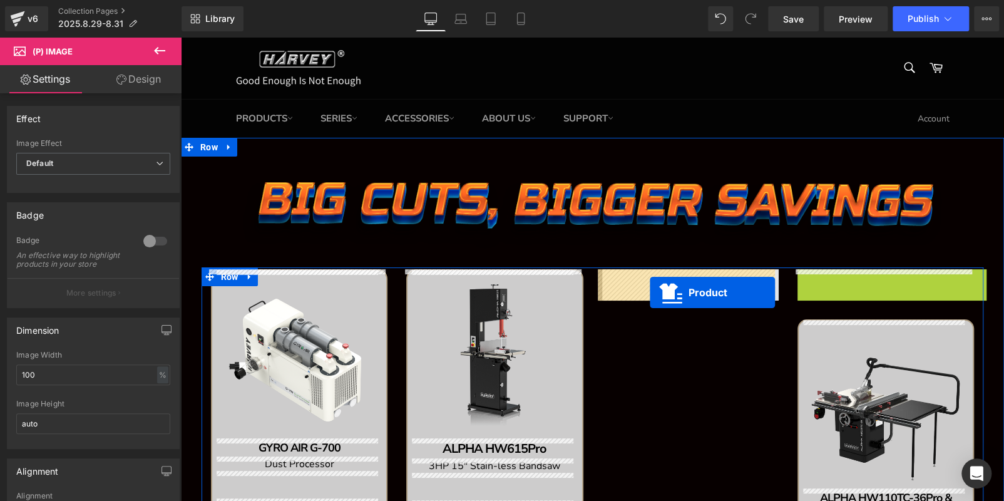
drag, startPoint x: 767, startPoint y: 295, endPoint x: 650, endPoint y: 292, distance: 117.1
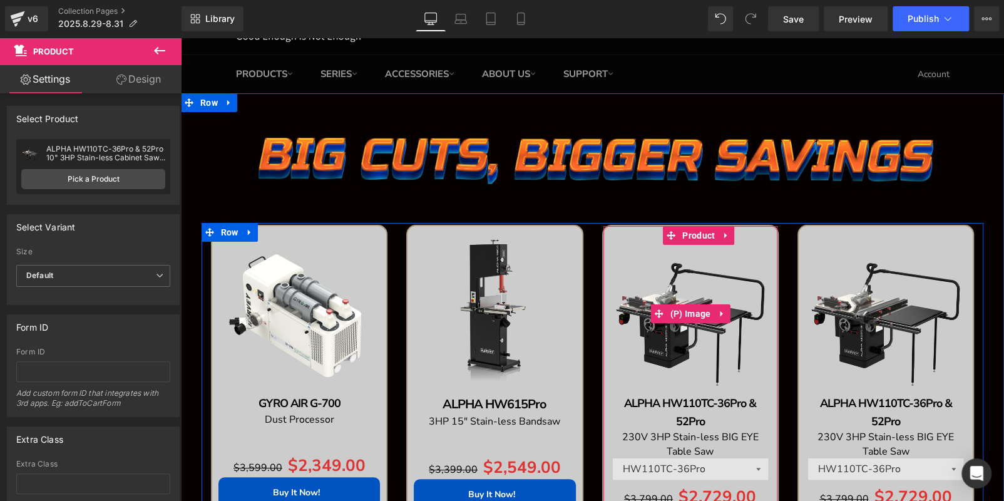
scroll to position [63, 0]
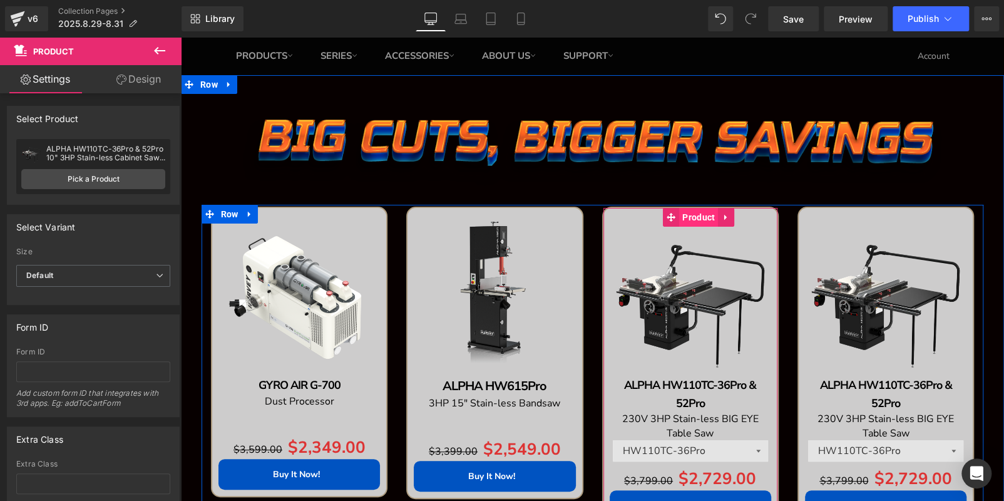
click at [689, 217] on span "Product" at bounding box center [698, 217] width 39 height 19
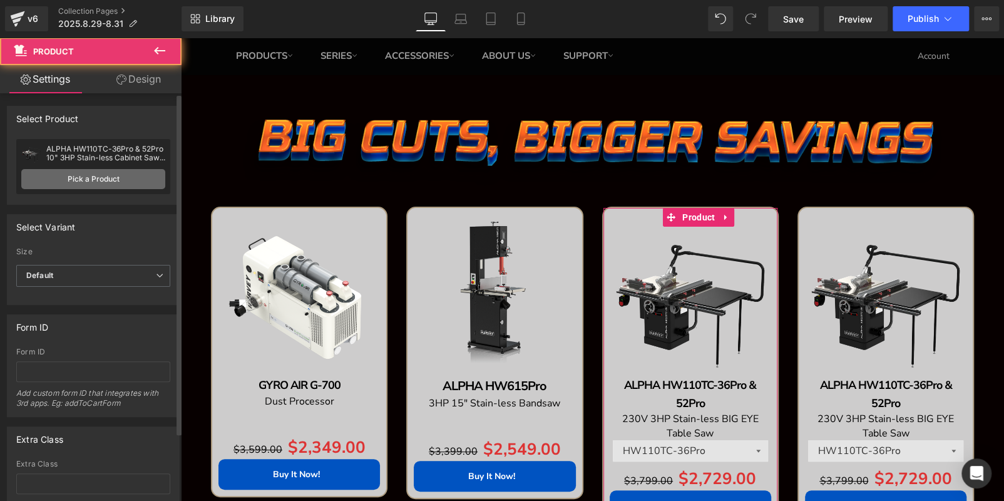
click at [88, 184] on link "Pick a Product" at bounding box center [93, 179] width 144 height 20
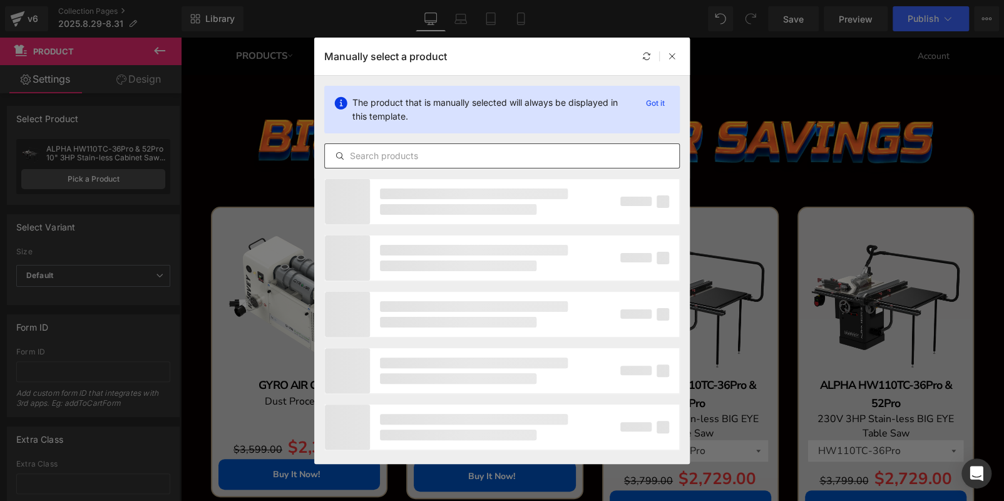
click at [475, 155] on input "text" at bounding box center [502, 155] width 354 height 15
paste input "ALPHA HW110S-36Pro & 52Pro"
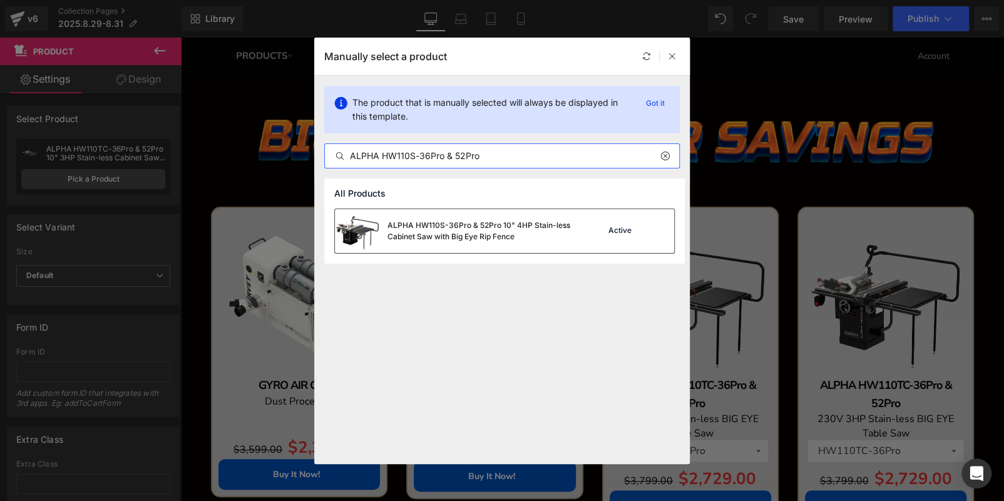
type input "ALPHA HW110S-36Pro & 52Pro"
click at [533, 229] on div "ALPHA HW110S-36Pro & 52Pro 10" 4HP Stain-less Cabinet Saw with Big Eye Rip Fence" at bounding box center [481, 231] width 188 height 23
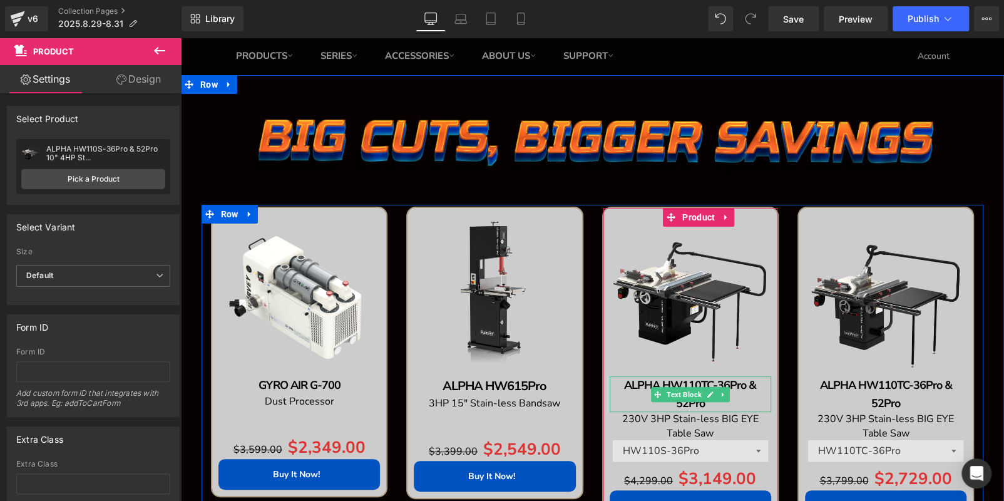
click at [745, 404] on p "ALPHA HW110TC-36Pro & 52Pro" at bounding box center [690, 394] width 161 height 36
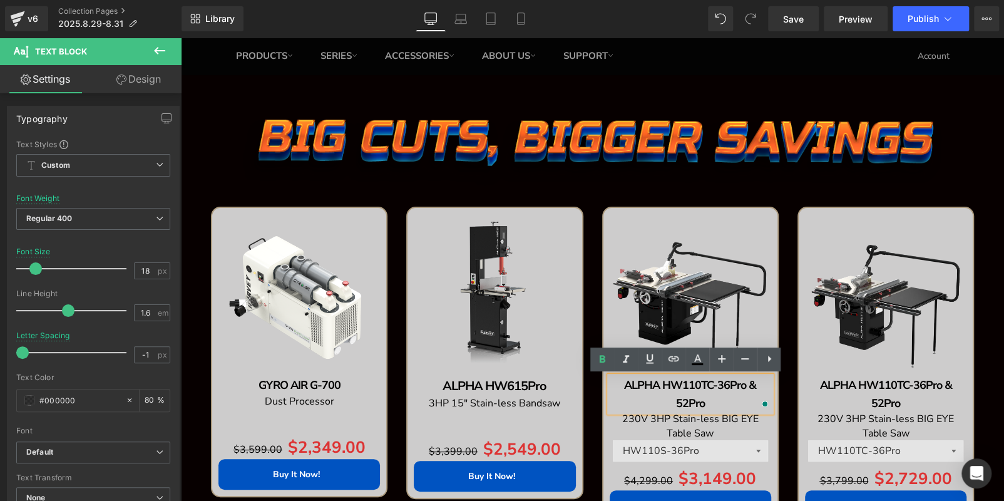
paste div "To enrich screen reader interactions, please activate Accessibility in Grammarl…"
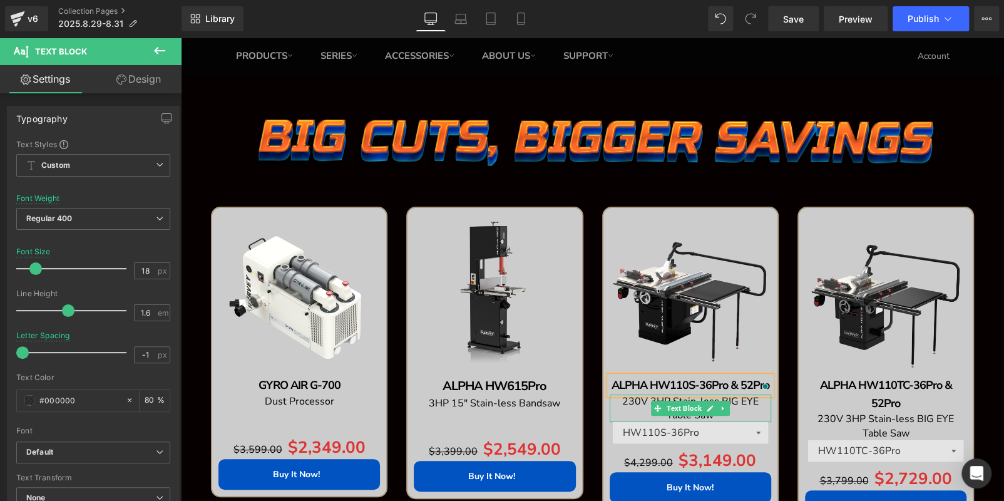
click at [737, 408] on p "230V 3HP Stain-less BIG EYE Table Saw" at bounding box center [690, 408] width 161 height 28
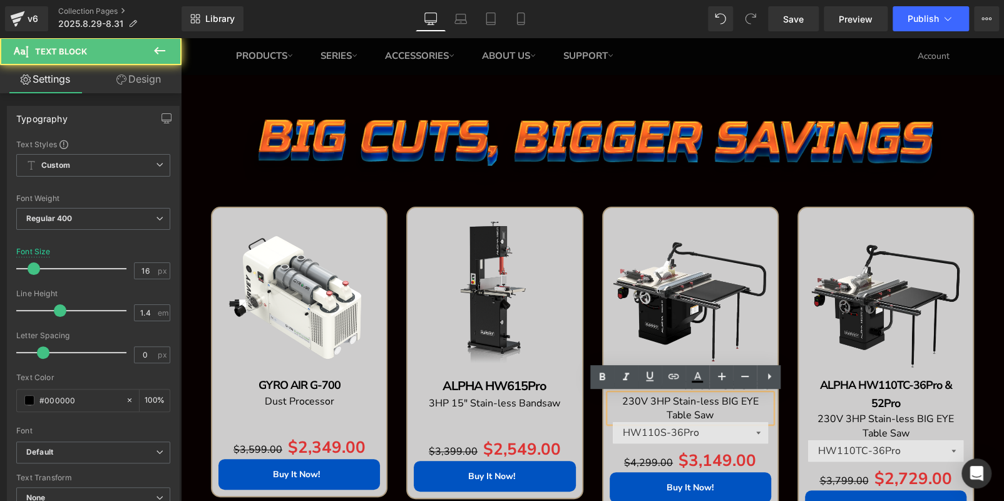
click at [653, 400] on span "230V 3HP Stain-less BIG EYE Table Saw" at bounding box center [690, 408] width 136 height 28
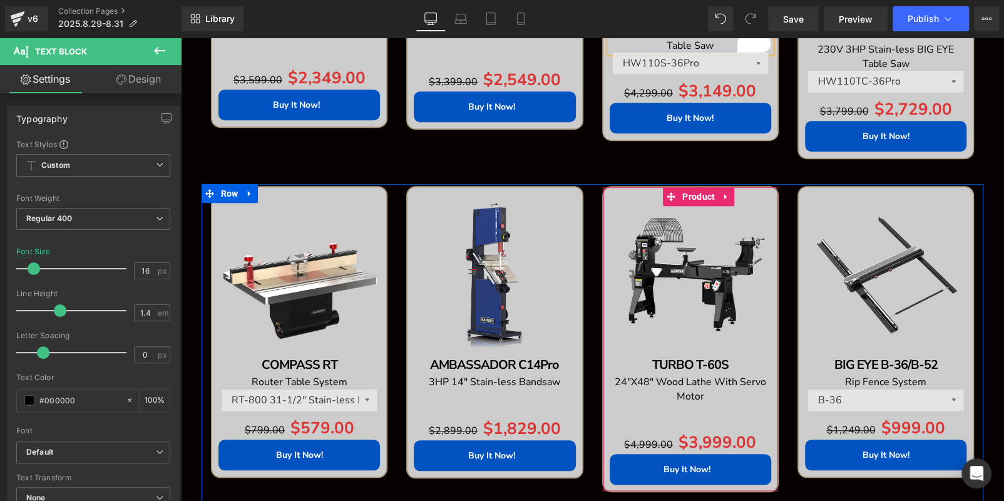
scroll to position [376, 0]
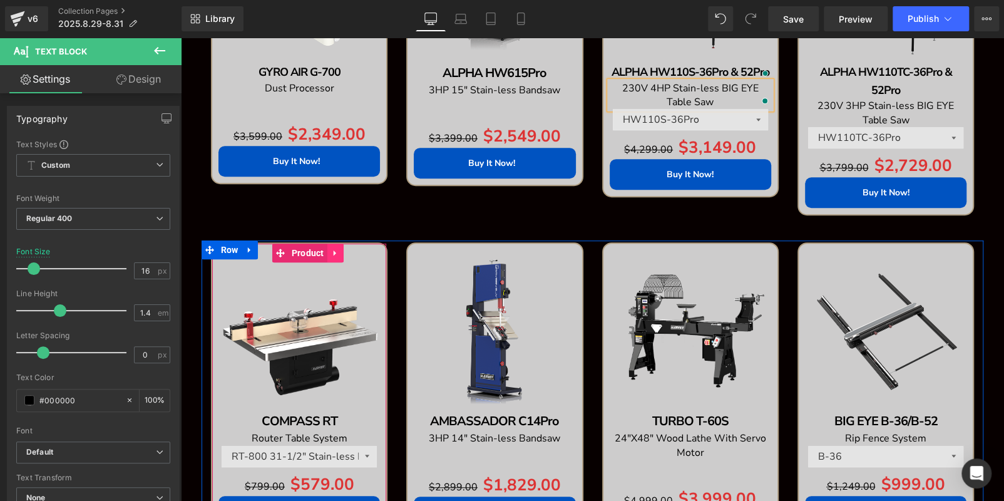
click at [331, 255] on icon at bounding box center [335, 252] width 9 height 9
click at [355, 253] on icon at bounding box center [359, 252] width 9 height 9
click at [333, 252] on icon at bounding box center [334, 253] width 3 height 6
click at [339, 252] on icon at bounding box center [343, 252] width 9 height 9
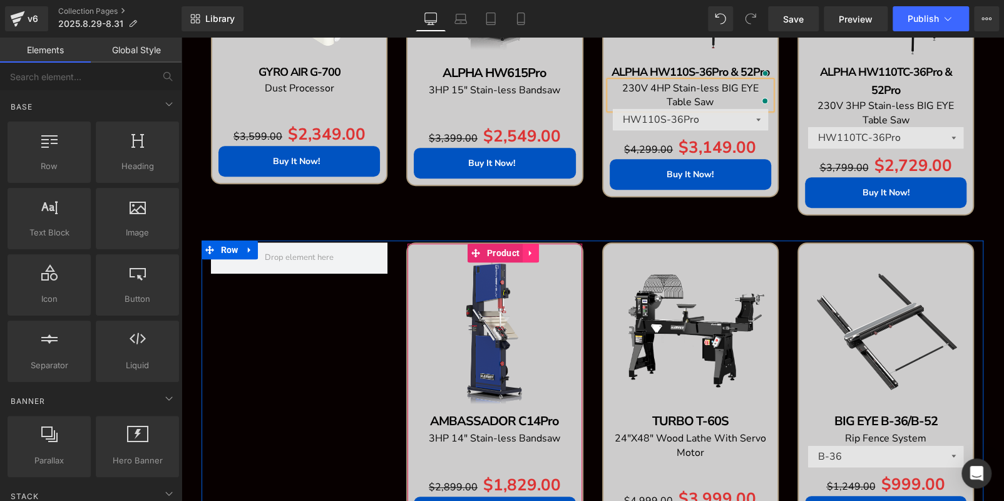
click at [526, 252] on icon at bounding box center [530, 252] width 9 height 9
click at [518, 252] on icon at bounding box center [522, 252] width 9 height 9
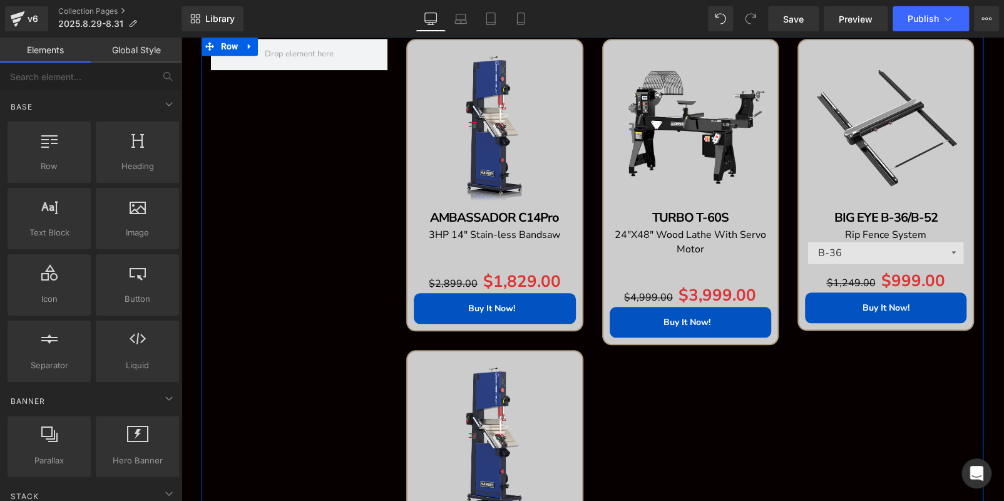
scroll to position [464, 0]
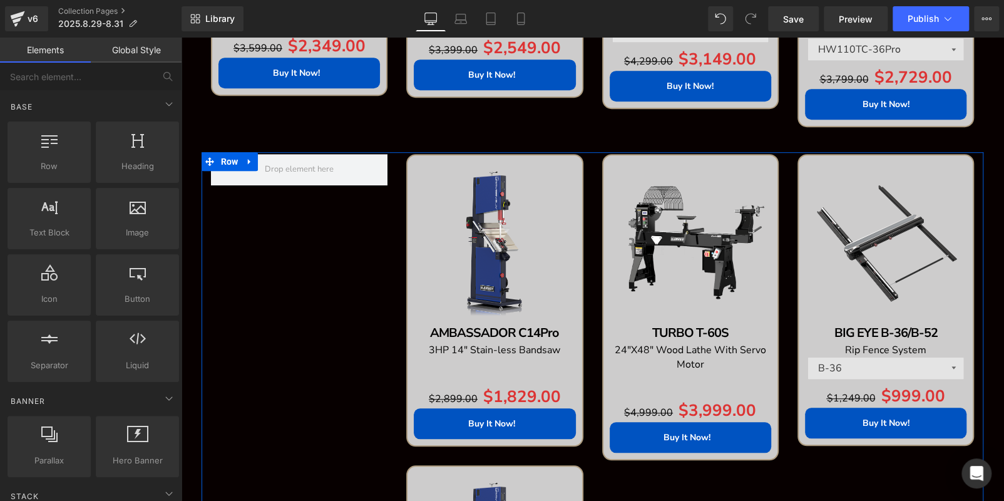
click at [421, 212] on img at bounding box center [494, 241] width 161 height 161
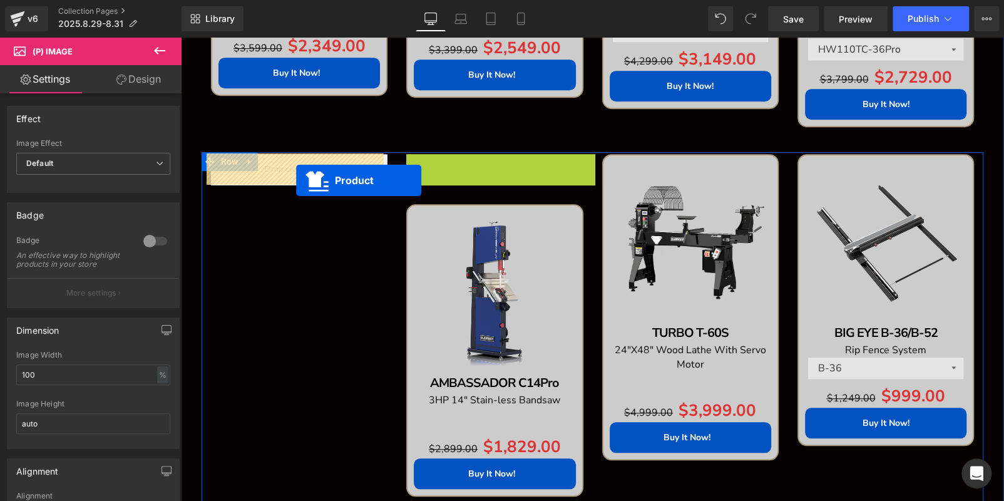
drag, startPoint x: 433, startPoint y: 167, endPoint x: 575, endPoint y: 105, distance: 155.2
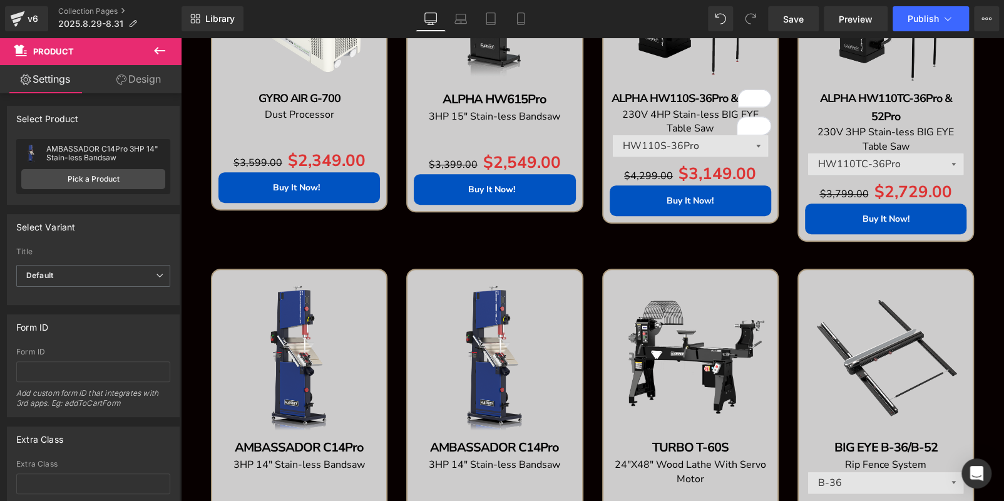
scroll to position [276, 0]
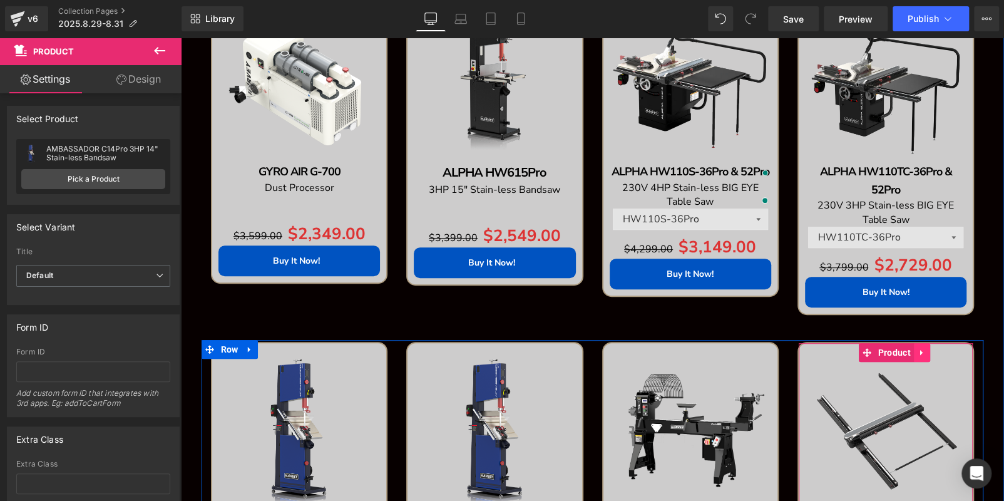
click at [917, 355] on icon at bounding box center [921, 352] width 9 height 9
click at [926, 355] on icon at bounding box center [930, 352] width 9 height 9
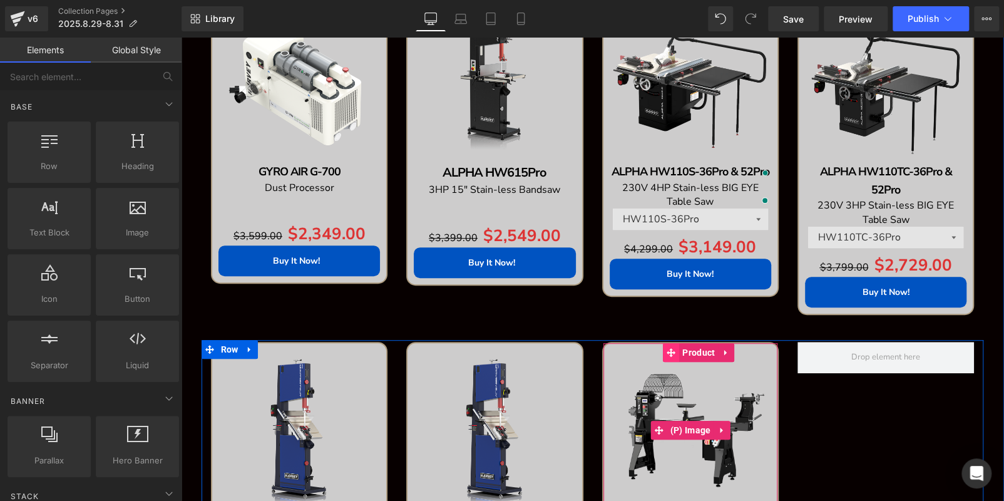
click at [642, 359] on img at bounding box center [690, 429] width 161 height 161
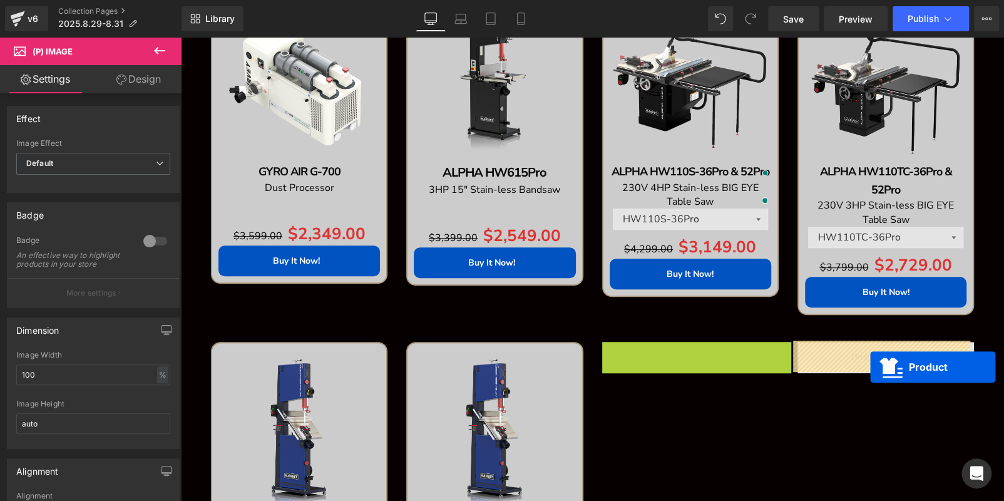
drag, startPoint x: 667, startPoint y: 351, endPoint x: 870, endPoint y: 367, distance: 203.4
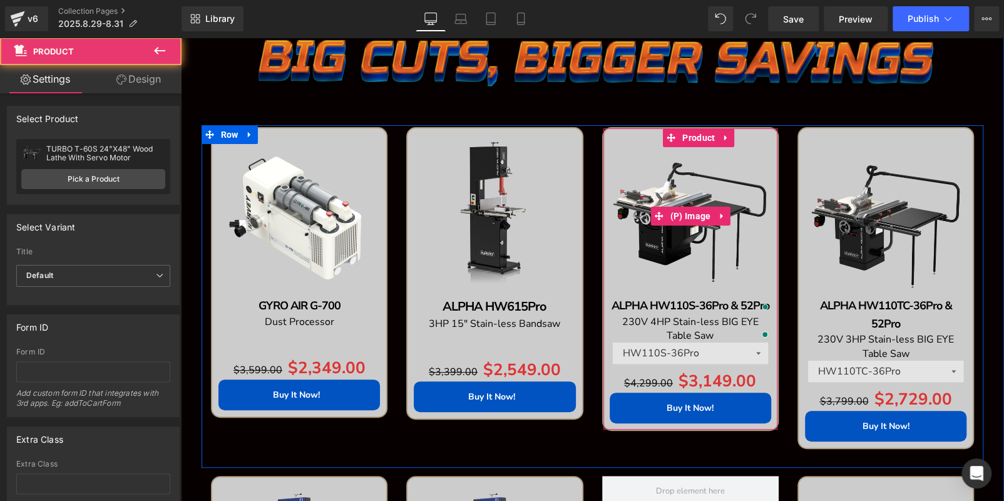
scroll to position [88, 0]
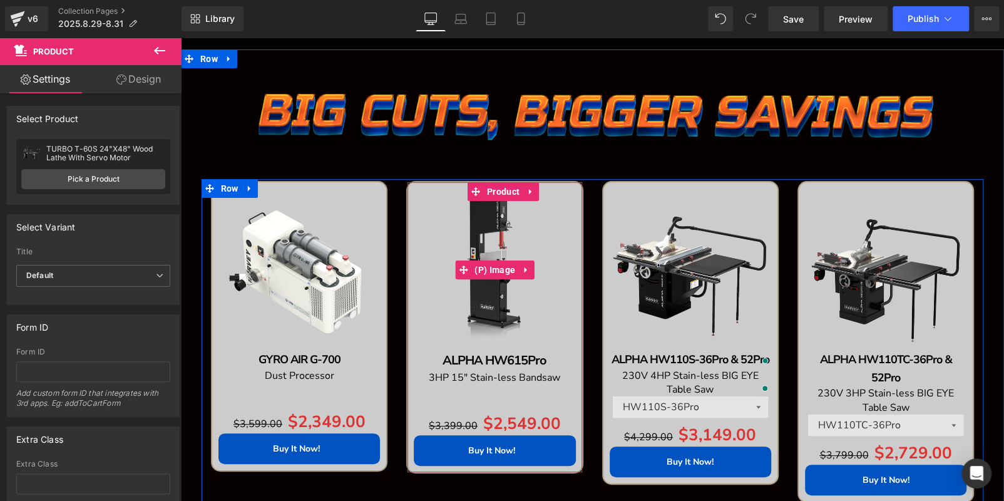
drag, startPoint x: 517, startPoint y: 207, endPoint x: 524, endPoint y: 194, distance: 14.3
click at [518, 206] on img at bounding box center [494, 268] width 161 height 161
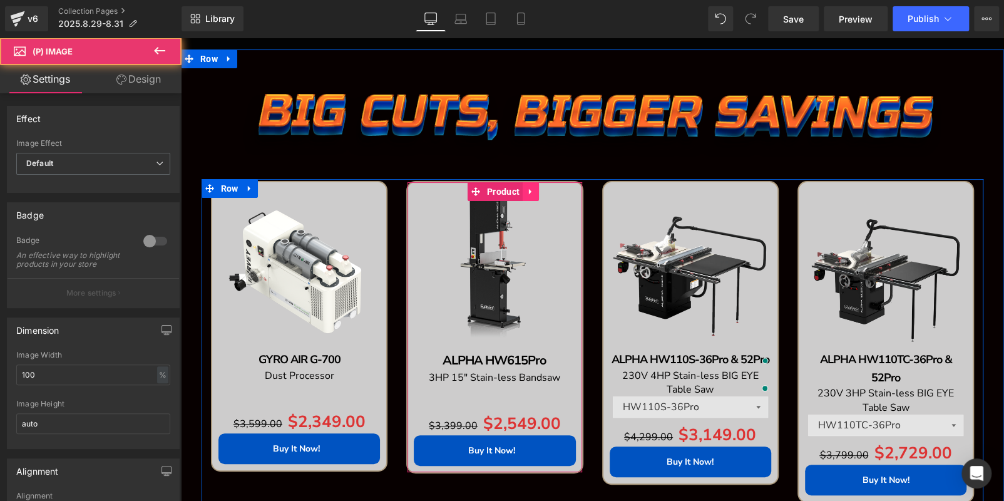
click at [526, 192] on icon at bounding box center [530, 191] width 9 height 9
click at [519, 192] on icon at bounding box center [522, 191] width 9 height 9
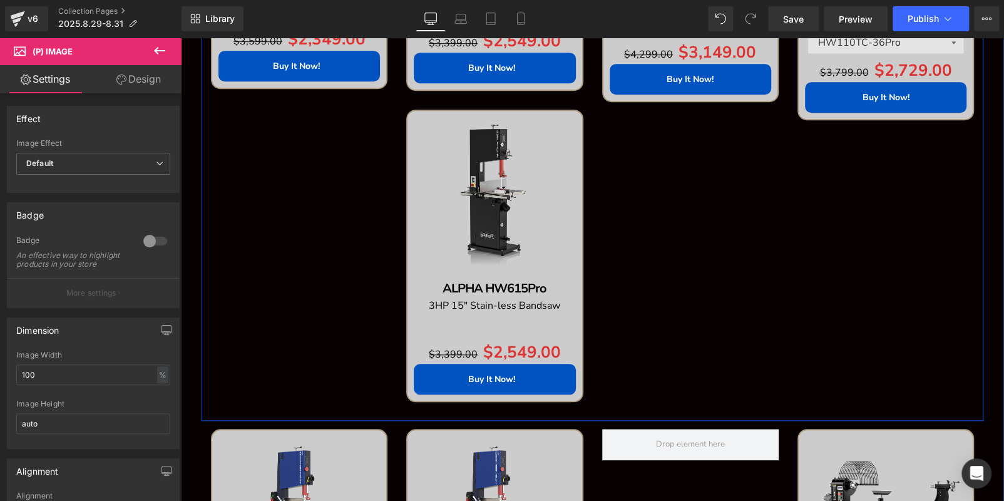
scroll to position [491, 0]
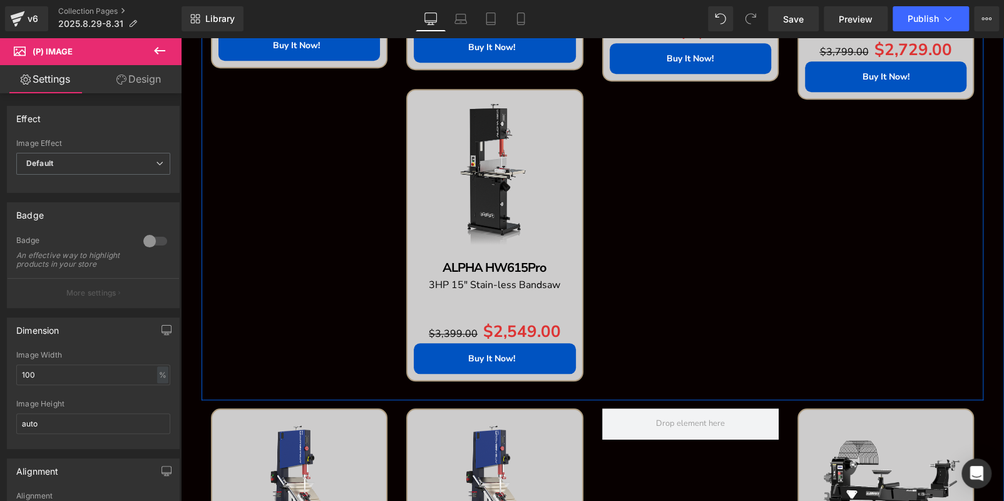
click at [457, 166] on img at bounding box center [494, 176] width 161 height 161
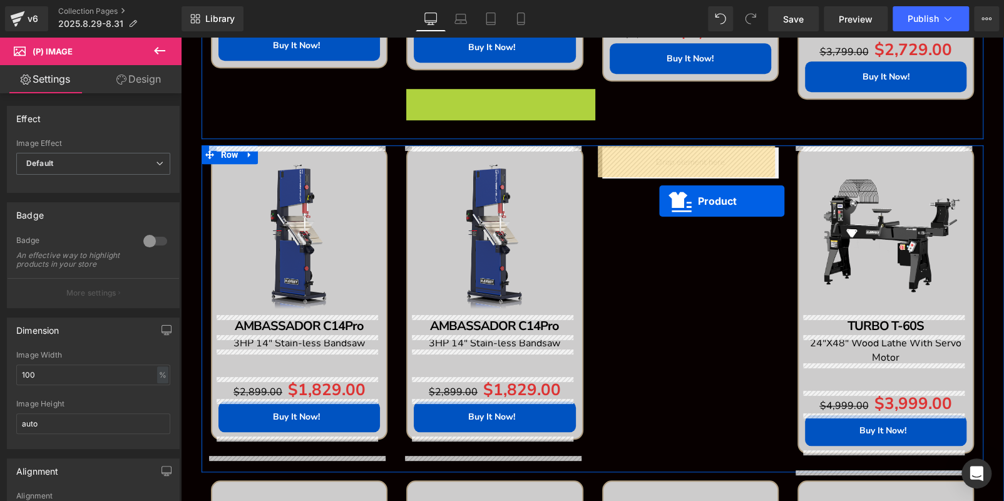
drag, startPoint x: 491, startPoint y: 130, endPoint x: 658, endPoint y: 198, distance: 180.5
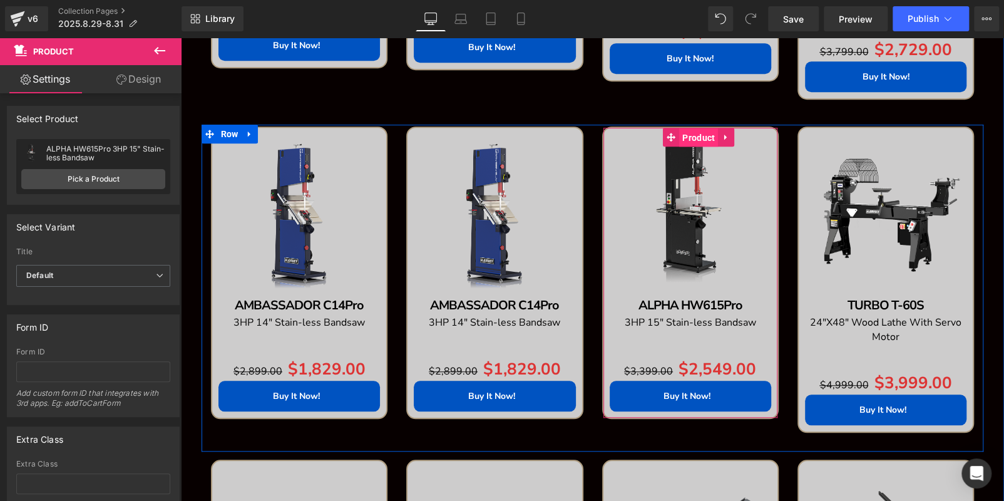
click at [689, 130] on span "Product" at bounding box center [698, 137] width 39 height 19
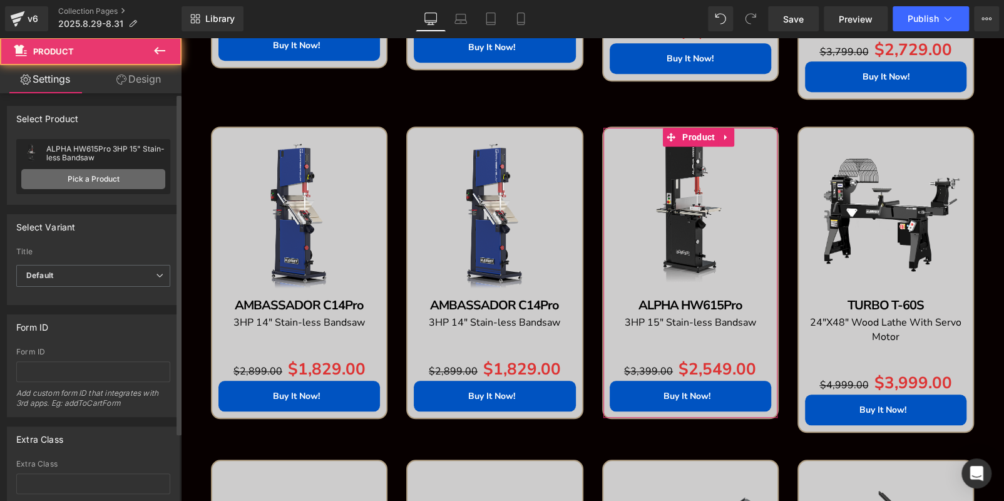
click at [112, 173] on link "Pick a Product" at bounding box center [93, 179] width 144 height 20
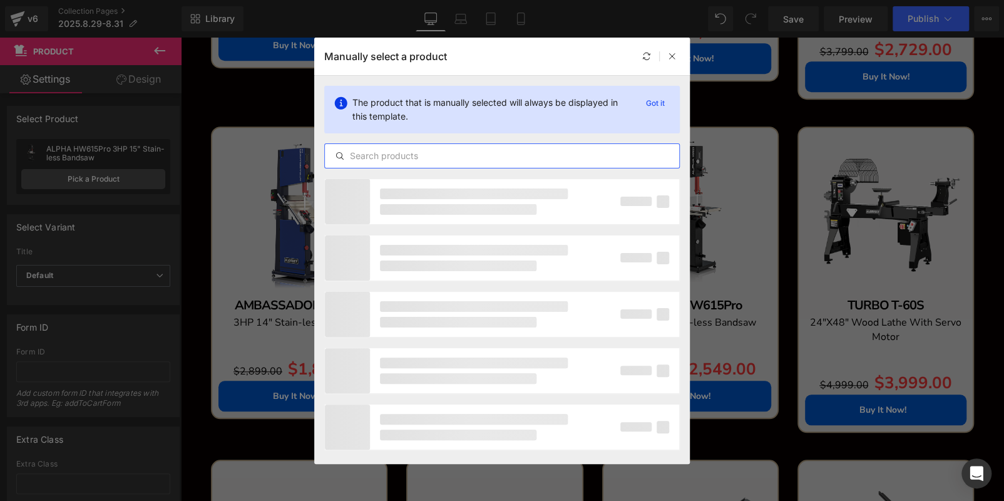
click at [585, 154] on input "text" at bounding box center [502, 155] width 354 height 15
paste input "ALPHA HW110LC-36Pro"
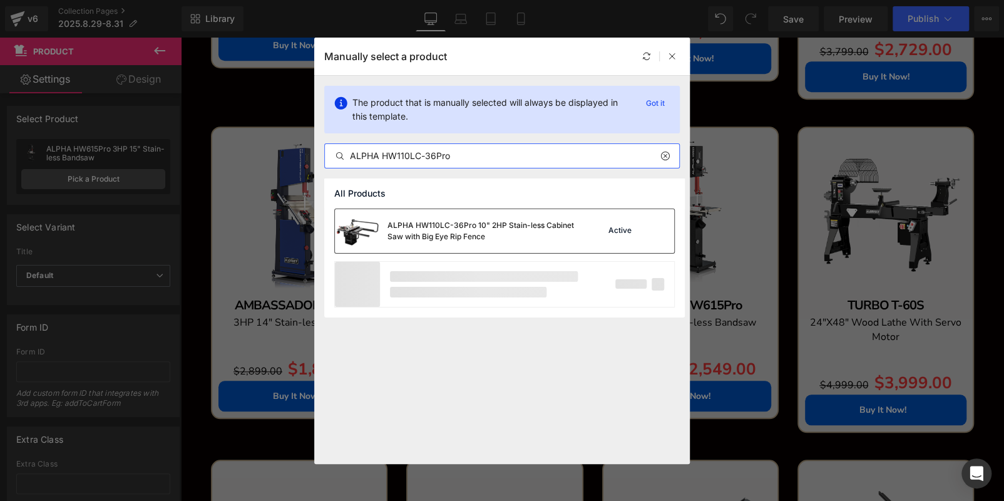
type input "ALPHA HW110LC-36Pro"
click at [593, 219] on div "ALPHA HW110LC-36Pro 10" 2HP Stain-less Cabinet Saw with Big Eye Rip Fence Active" at bounding box center [504, 231] width 339 height 44
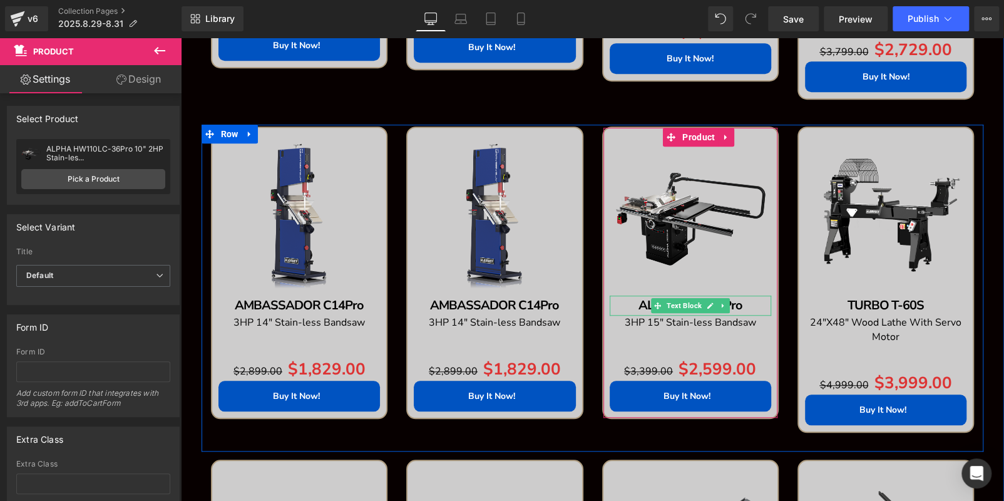
click at [744, 307] on p "ALPHA HW615Pro" at bounding box center [690, 305] width 161 height 20
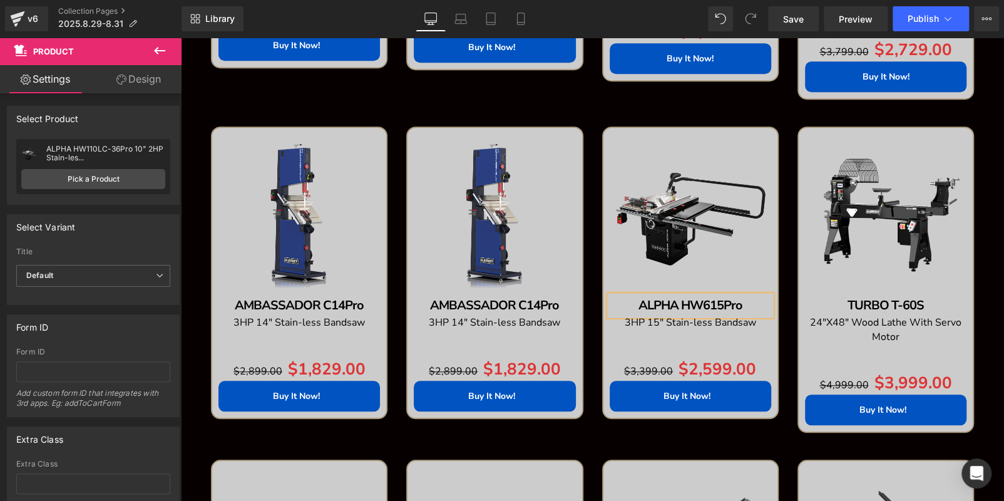
click at [744, 307] on p "ALPHA HW615Pro" at bounding box center [690, 305] width 161 height 20
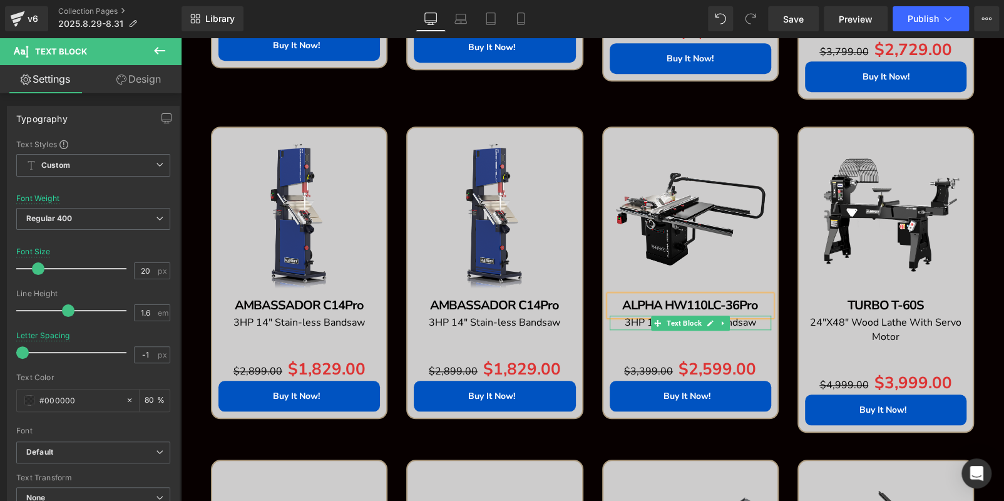
click at [751, 323] on p "3HP 15" Stain-less Bandsaw" at bounding box center [690, 322] width 161 height 14
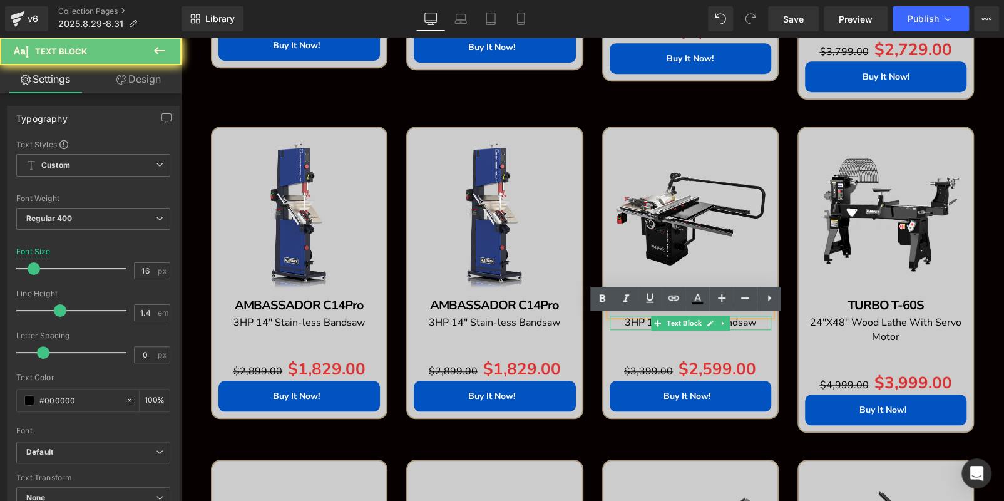
click at [751, 323] on p "3HP 15" Stain-less Bandsaw" at bounding box center [690, 322] width 161 height 14
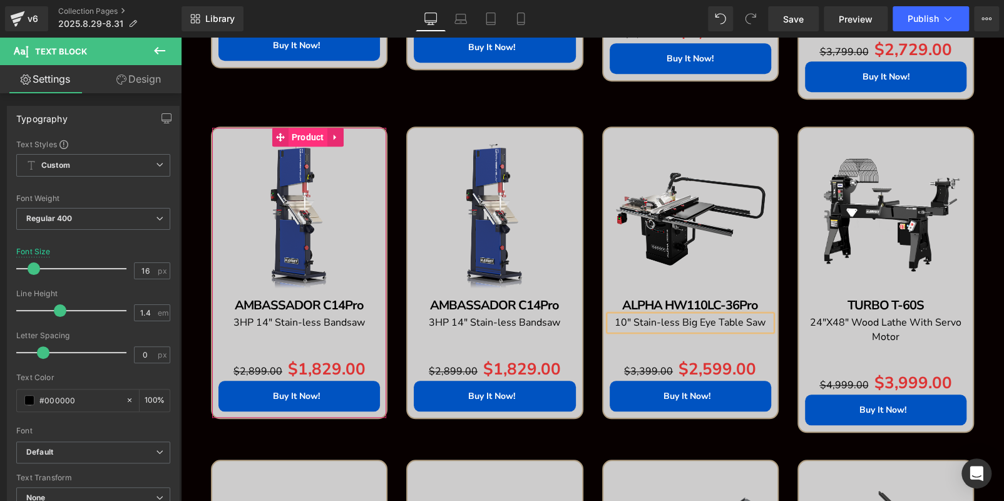
click at [300, 130] on span "Product" at bounding box center [308, 137] width 39 height 19
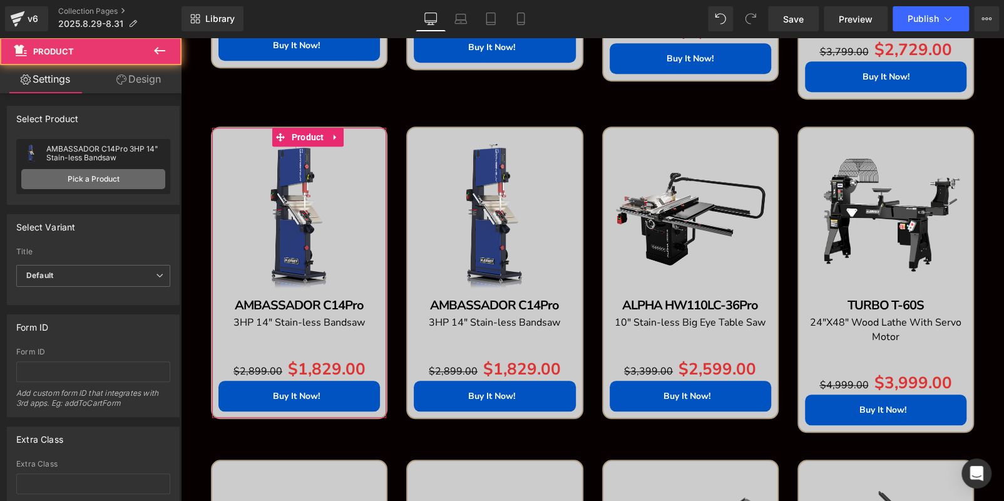
click at [125, 185] on link "Pick a Product" at bounding box center [93, 179] width 144 height 20
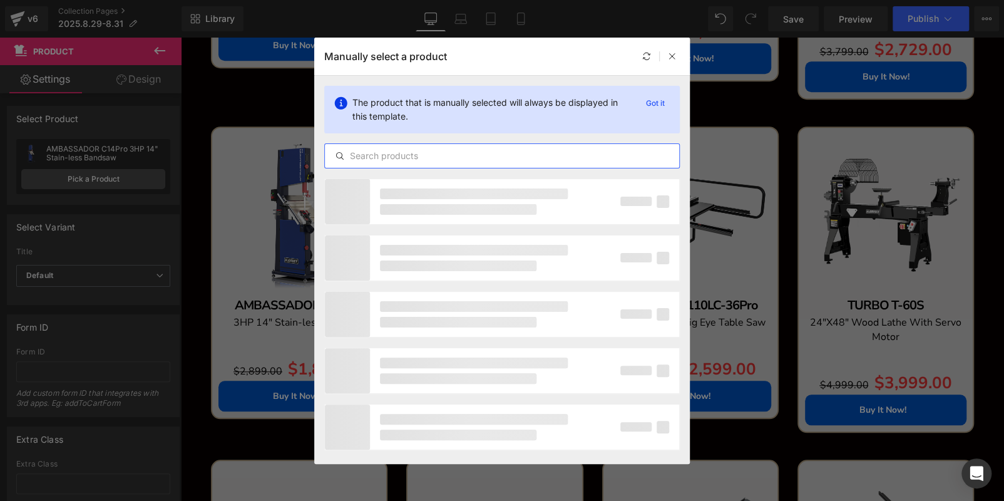
click at [398, 154] on input "text" at bounding box center [502, 155] width 354 height 15
paste input "TURBO T-40"
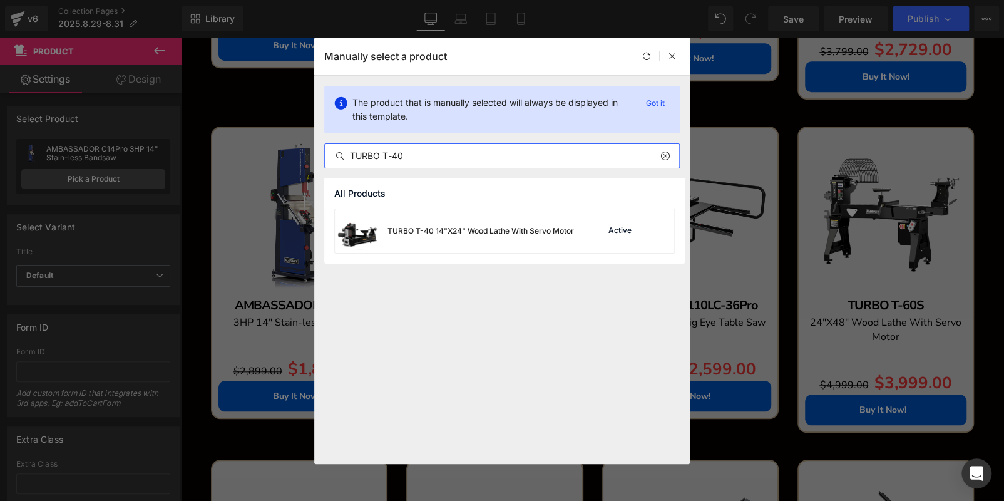
type input "TURBO T-40"
click at [542, 228] on div "TURBO T-40 14"X24" Wood Lathe With Servo Motor" at bounding box center [480, 230] width 187 height 11
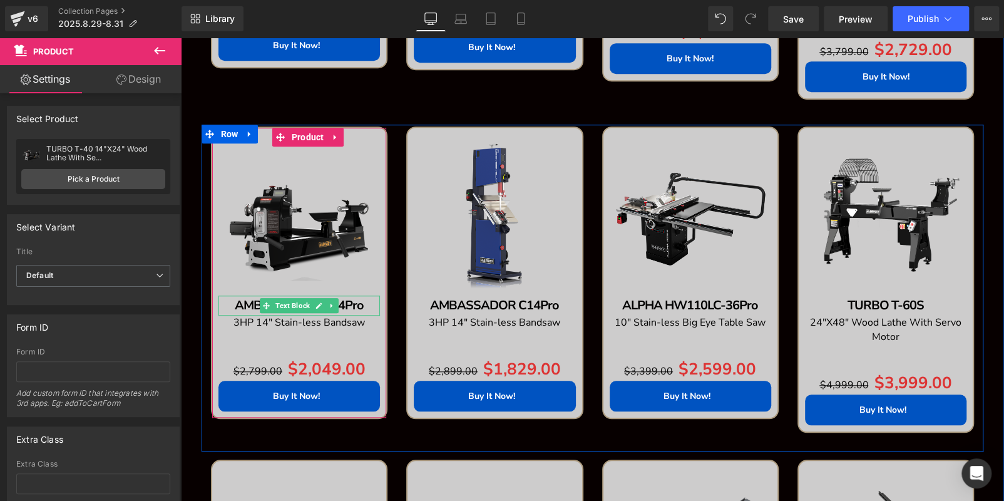
click at [359, 302] on p "AMBASSADOR C14Pro" at bounding box center [298, 305] width 161 height 20
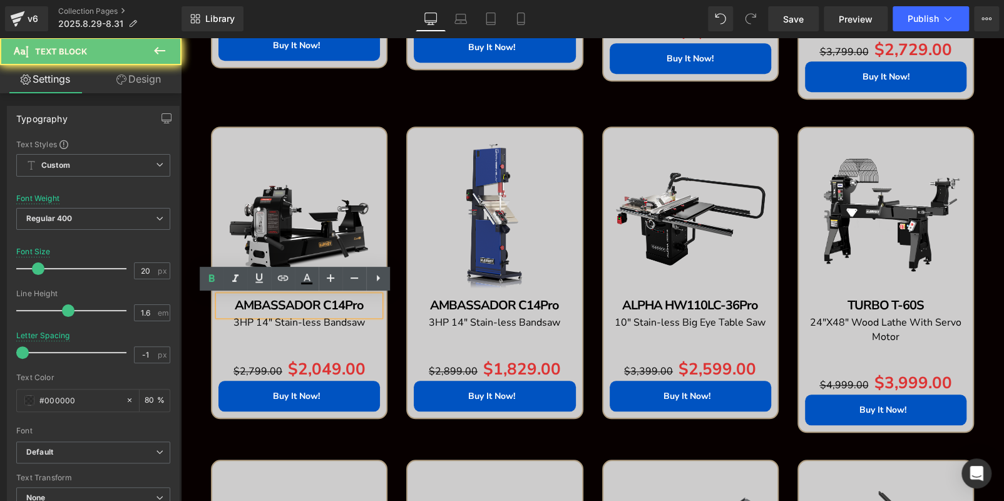
click at [359, 302] on p "AMBASSADOR C14Pro" at bounding box center [298, 305] width 161 height 20
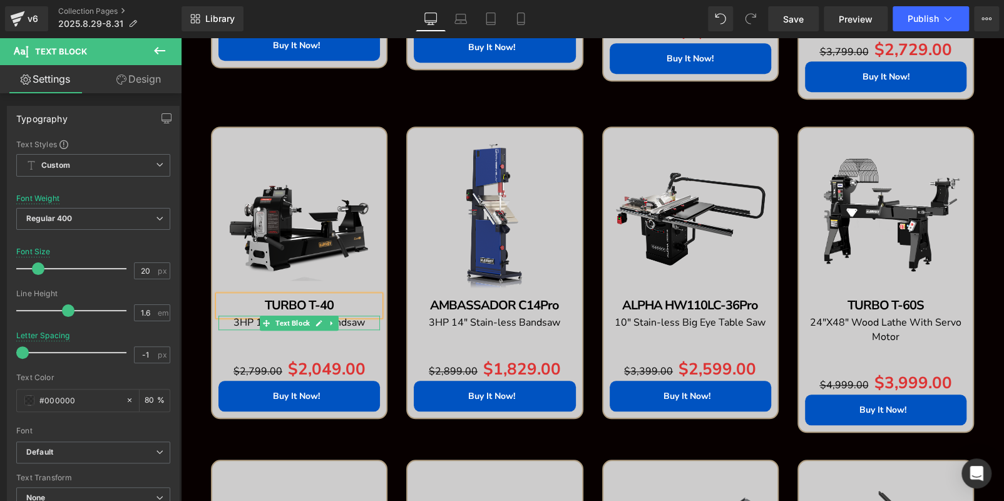
click at [366, 320] on p "3HP 14" Stain-less Bandsaw" at bounding box center [298, 322] width 161 height 14
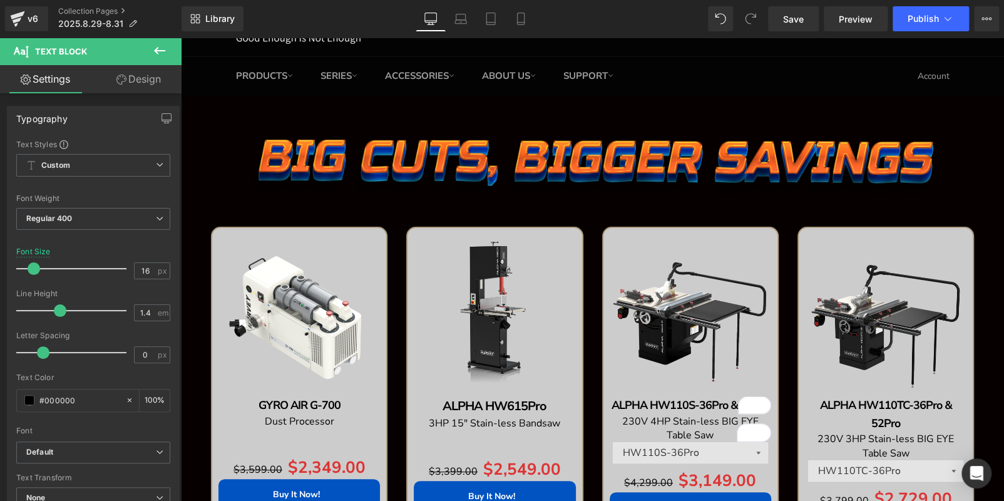
scroll to position [0, 0]
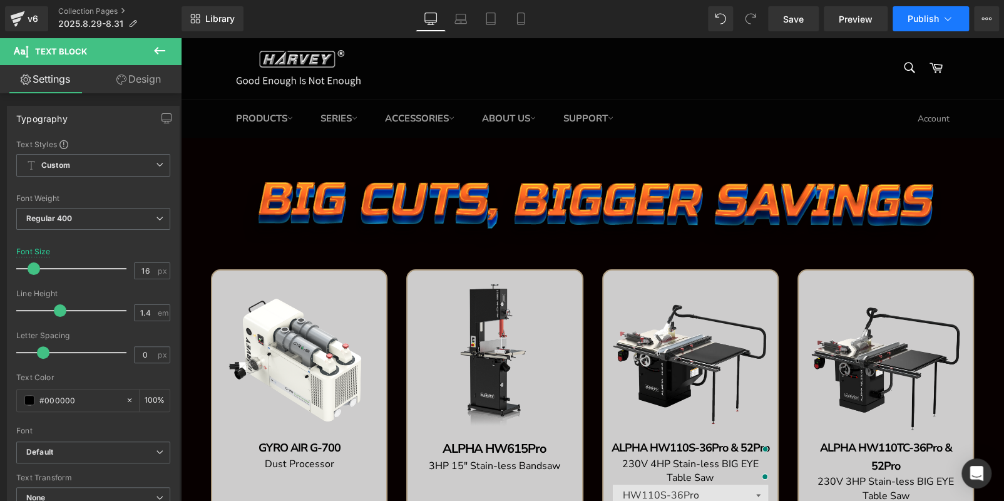
click at [907, 14] on button "Publish" at bounding box center [930, 18] width 76 height 25
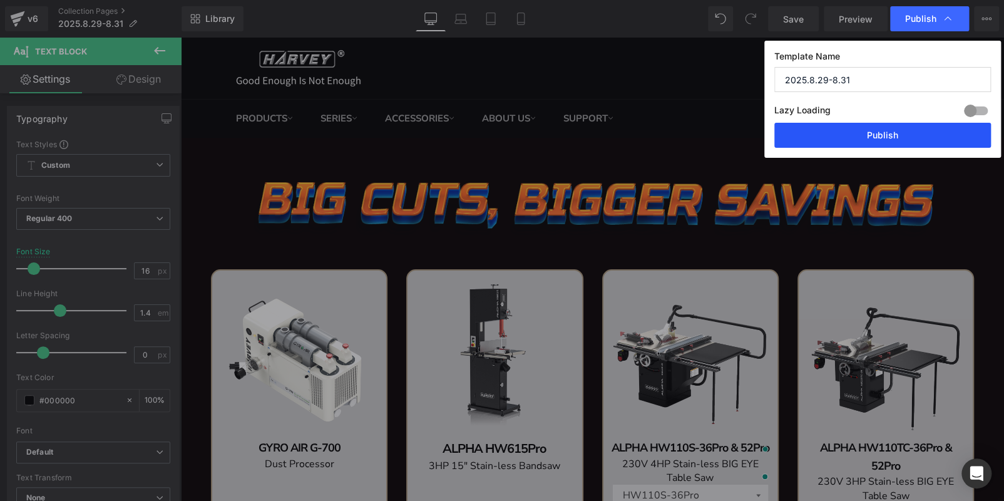
click at [884, 127] on button "Publish" at bounding box center [882, 135] width 217 height 25
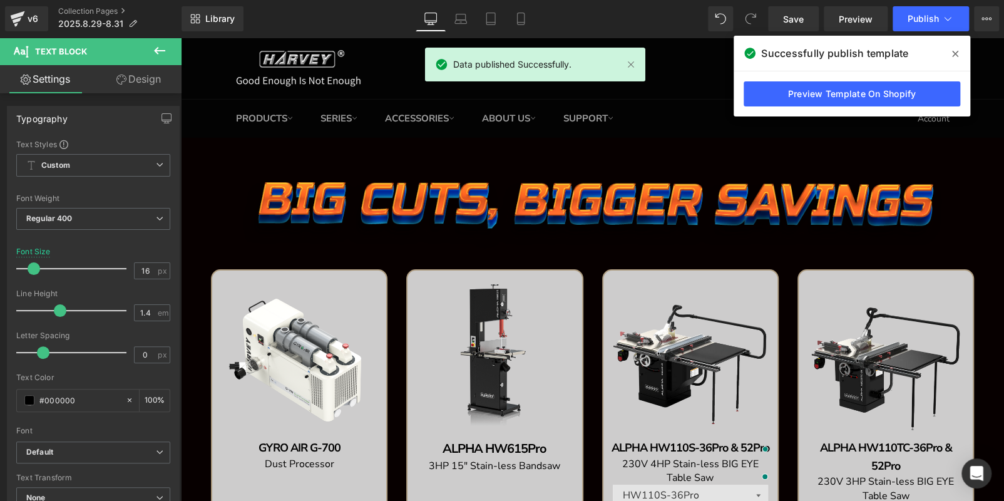
click at [950, 50] on span at bounding box center [955, 54] width 20 height 20
